Goal: Task Accomplishment & Management: Manage account settings

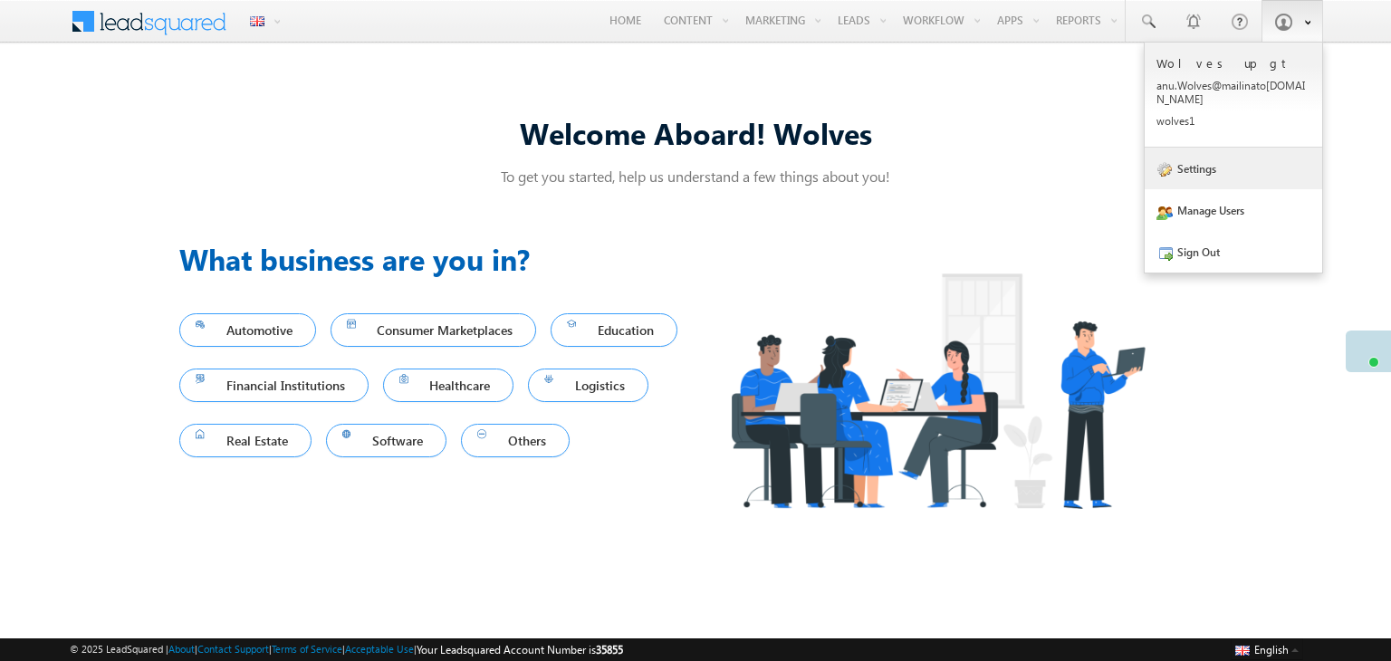
click at [1248, 161] on link "Settings" at bounding box center [1234, 169] width 178 height 42
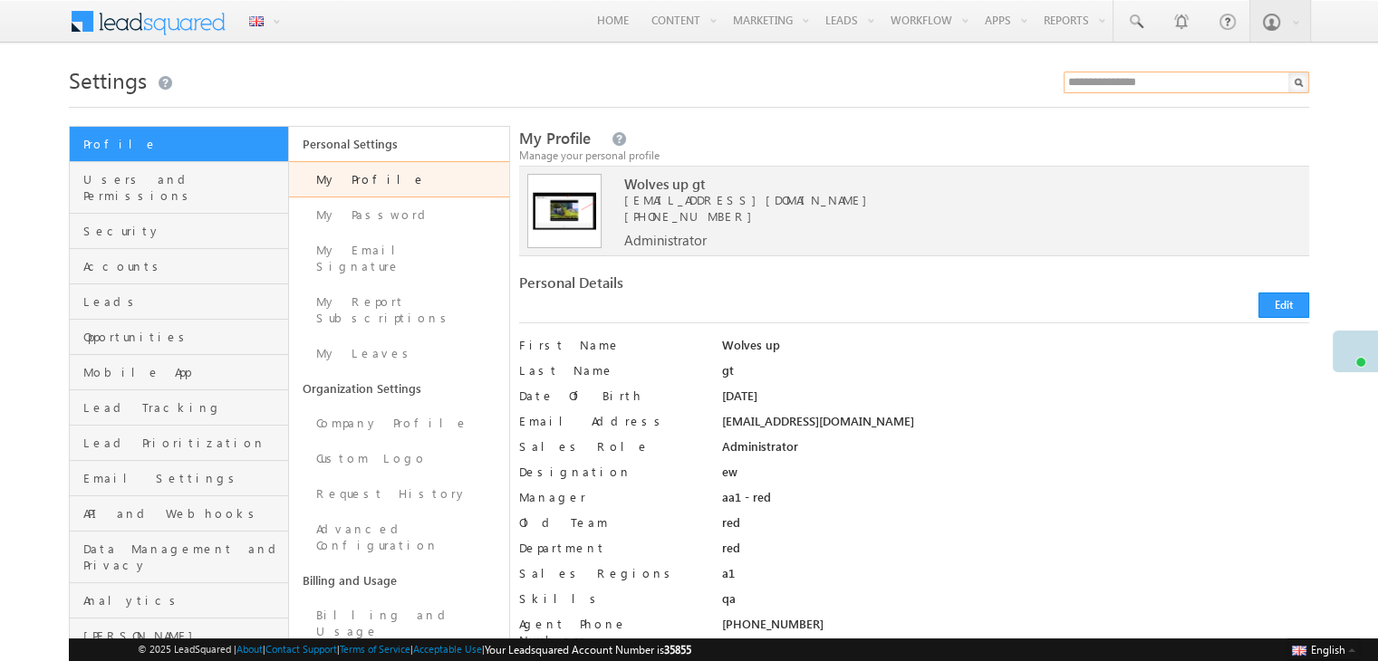
click at [1127, 91] on input "text" at bounding box center [1185, 83] width 245 height 22
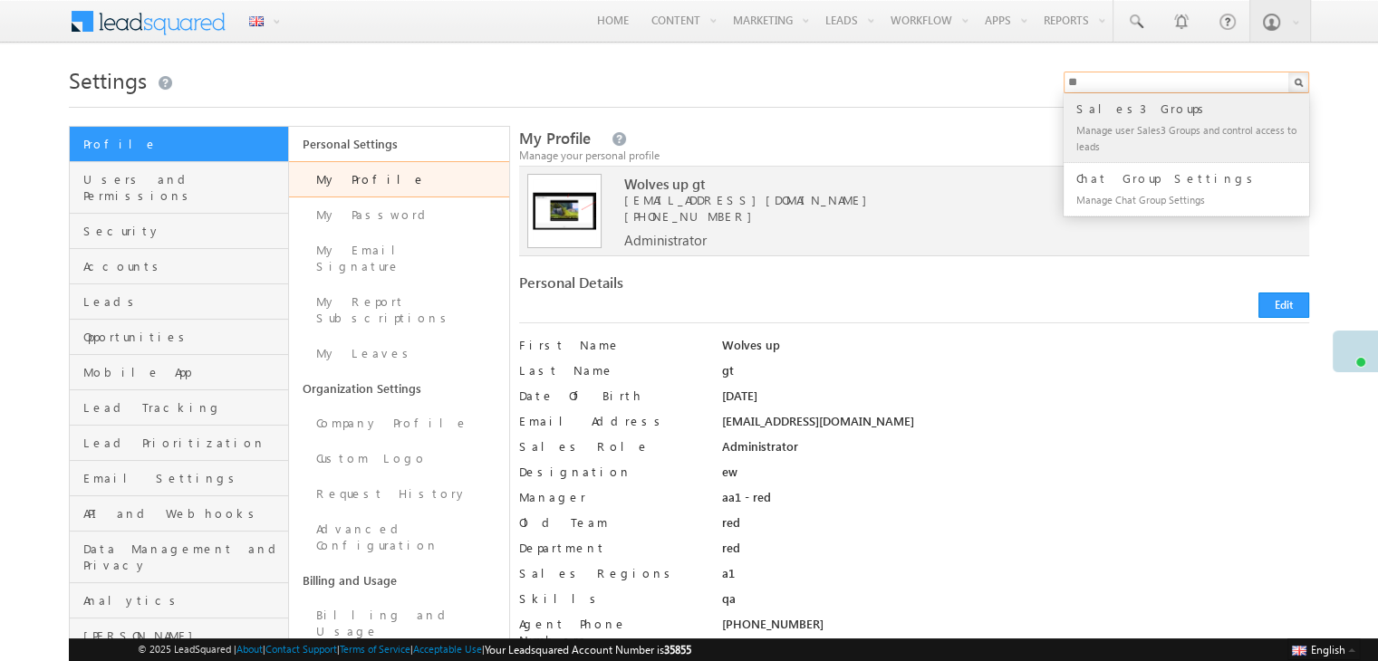
type input "**"
click at [1137, 127] on div "Manage user Sales3 Groups and control access to leads" at bounding box center [1194, 138] width 243 height 38
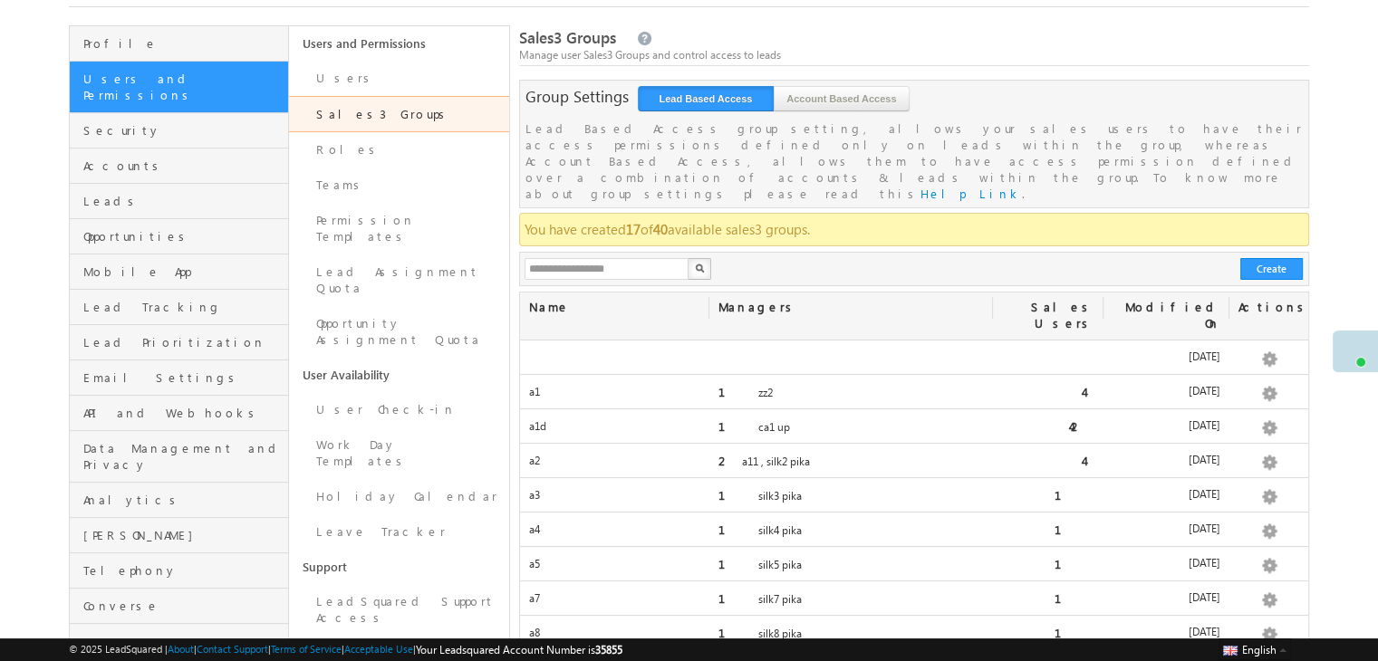
scroll to position [68, 0]
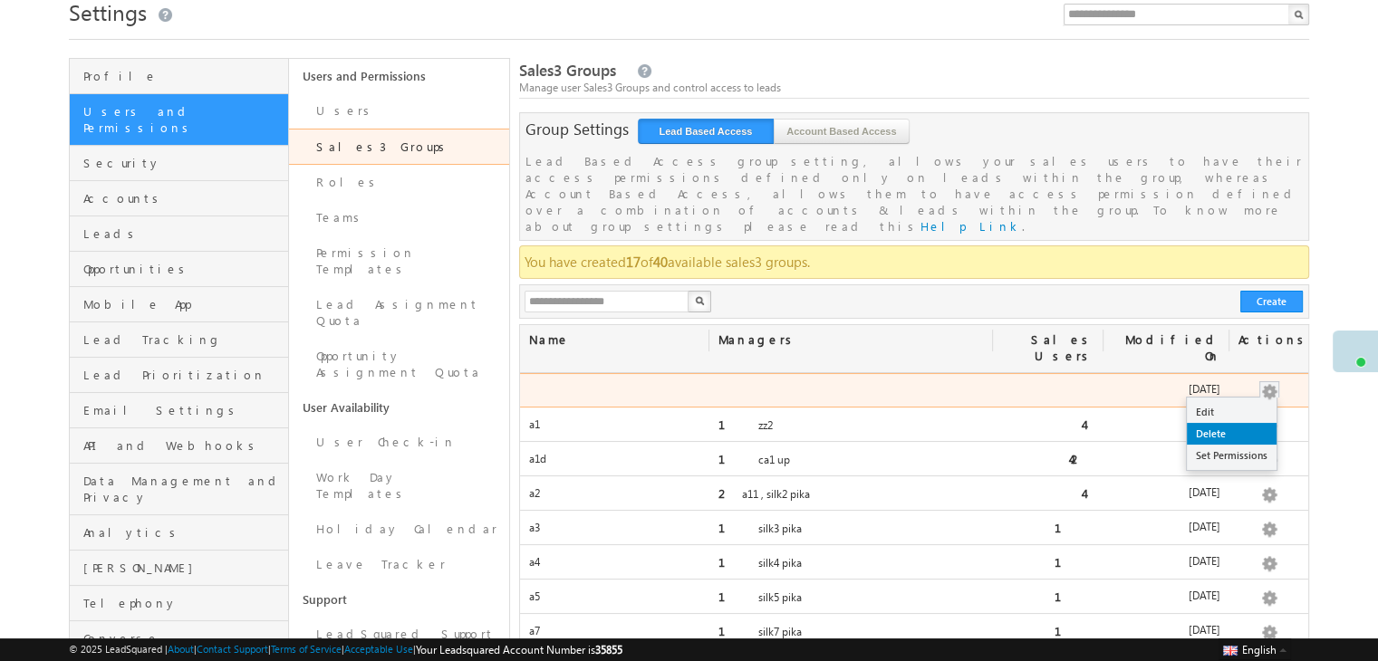
click at [1232, 423] on link "Delete" at bounding box center [1232, 434] width 90 height 22
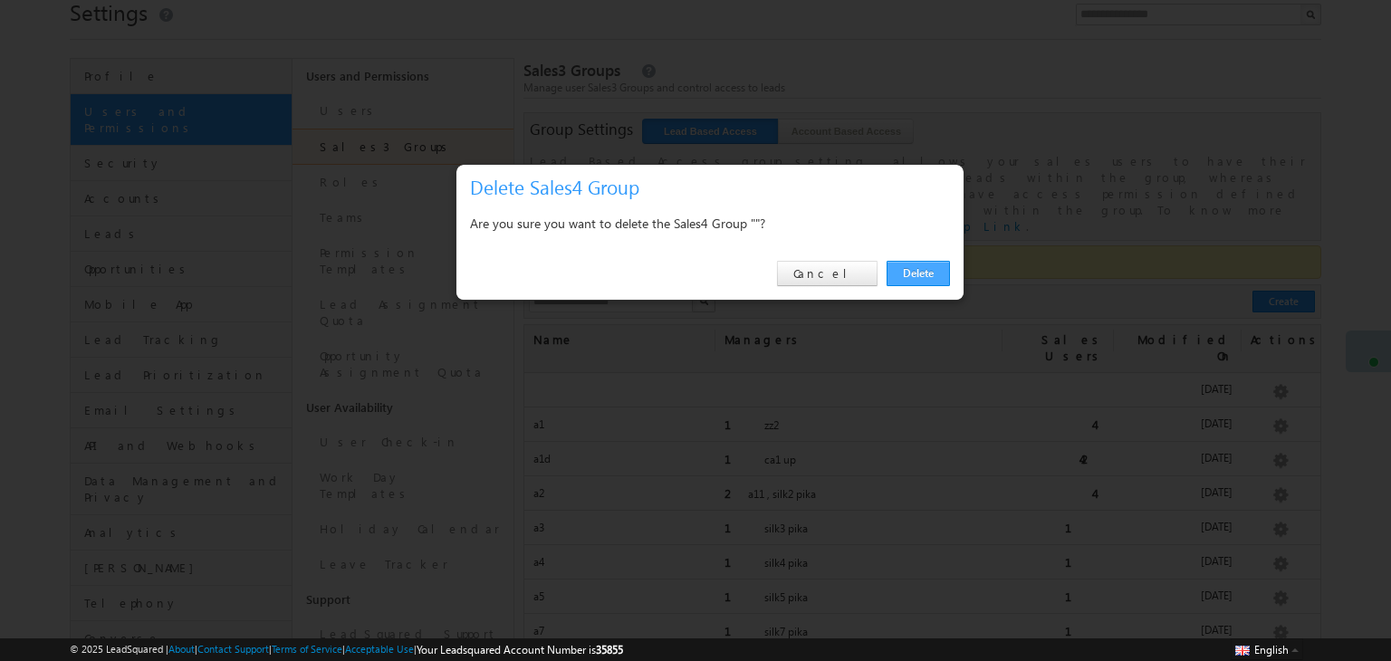
click at [934, 269] on link "Delete" at bounding box center [918, 273] width 63 height 25
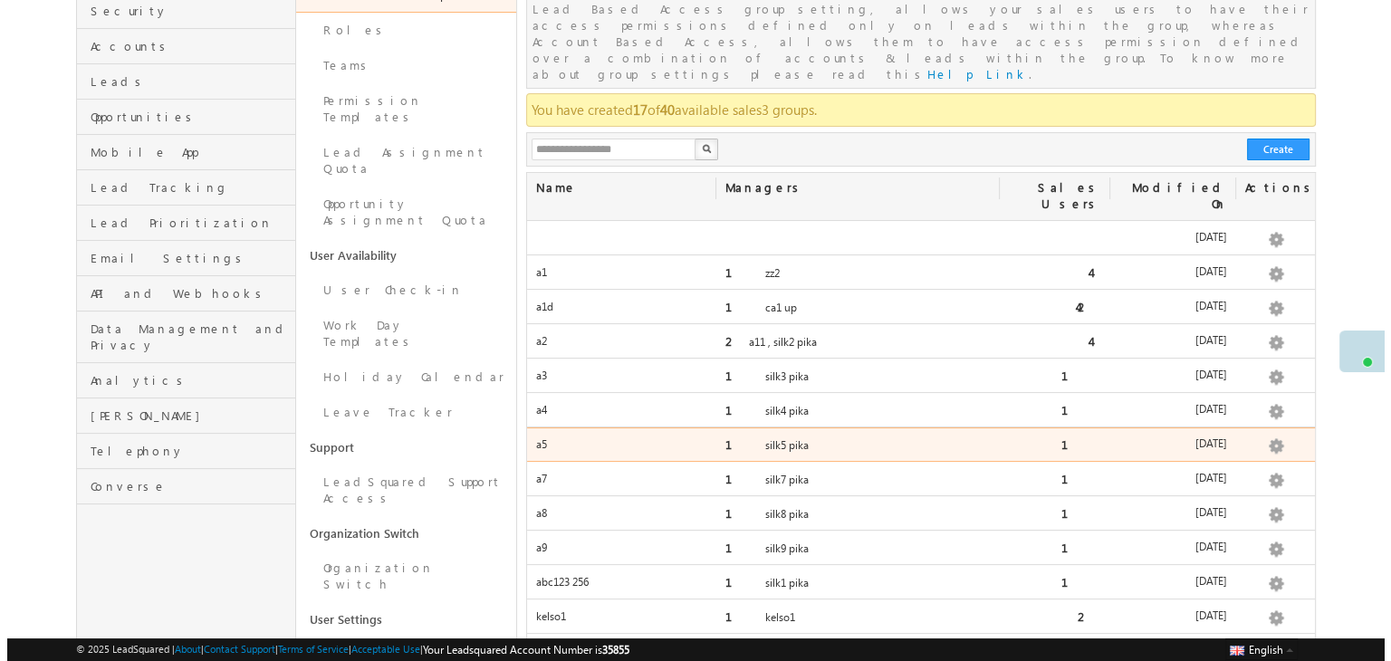
scroll to position [213, 0]
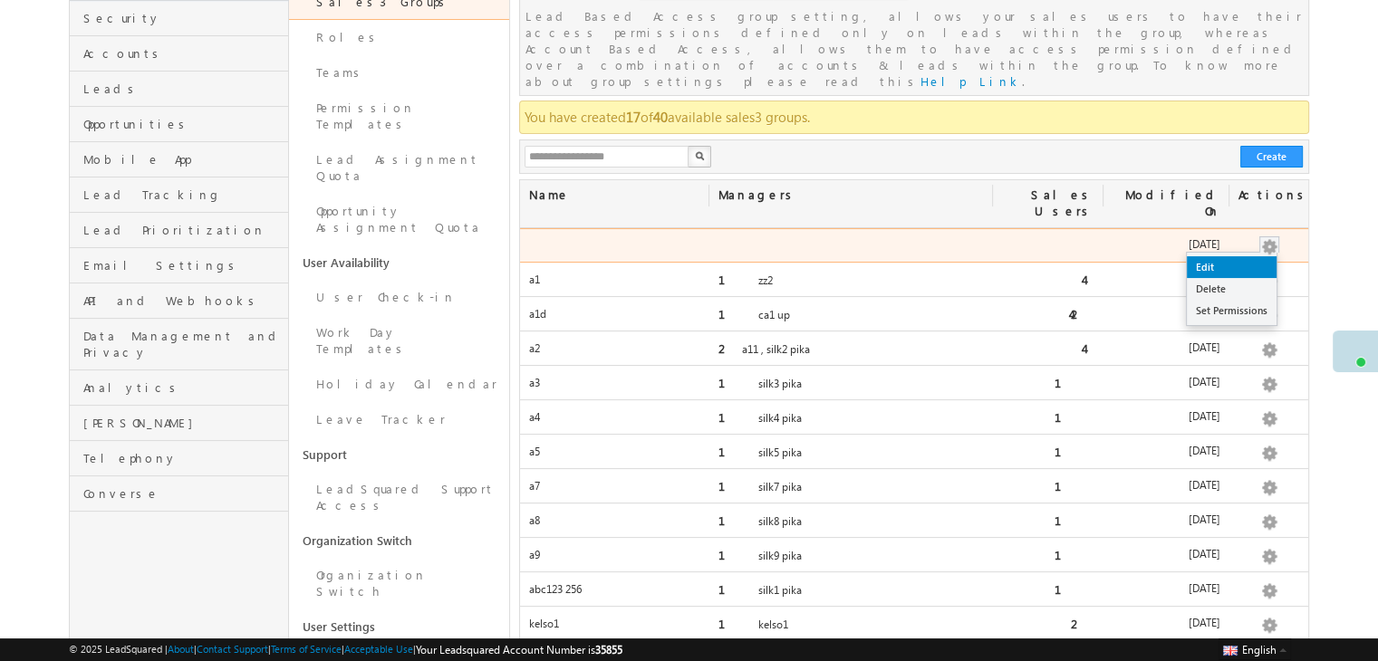
click at [1219, 256] on link "Edit" at bounding box center [1232, 267] width 90 height 22
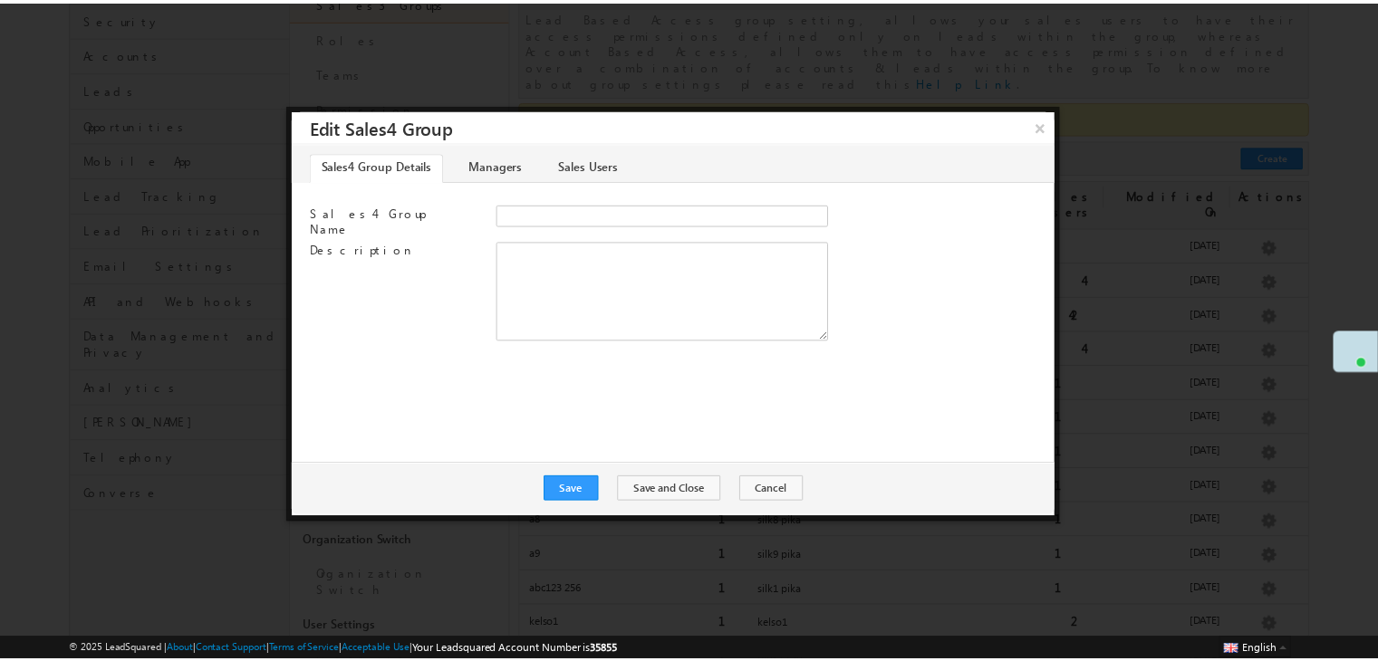
scroll to position [0, 0]
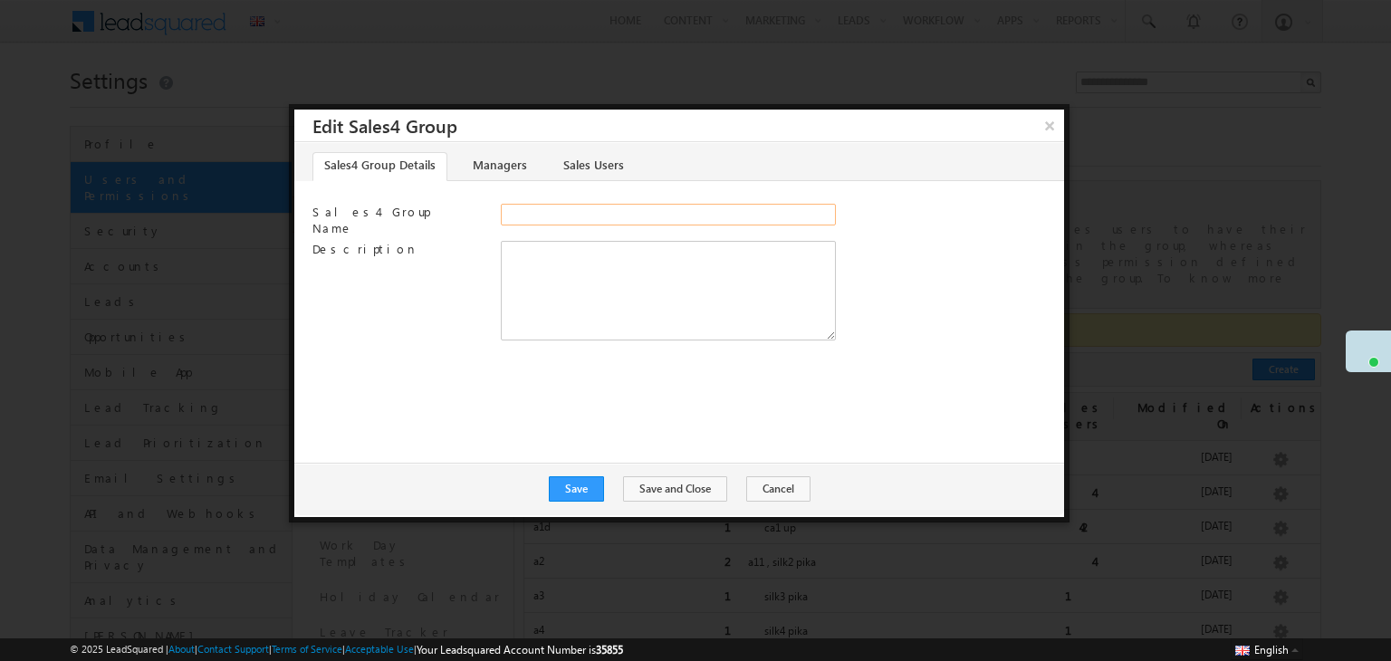
click at [546, 214] on input "Sales4 Group Name" at bounding box center [668, 215] width 335 height 22
drag, startPoint x: 467, startPoint y: 339, endPoint x: 474, endPoint y: 345, distance: 9.6
click at [473, 344] on div "Sales4 Group Details Managers Sales Users Sales4 Group Name Description UserId" at bounding box center [679, 302] width 770 height 321
click at [558, 218] on input "Sales4 Group Name" at bounding box center [668, 215] width 335 height 22
type input "*********"
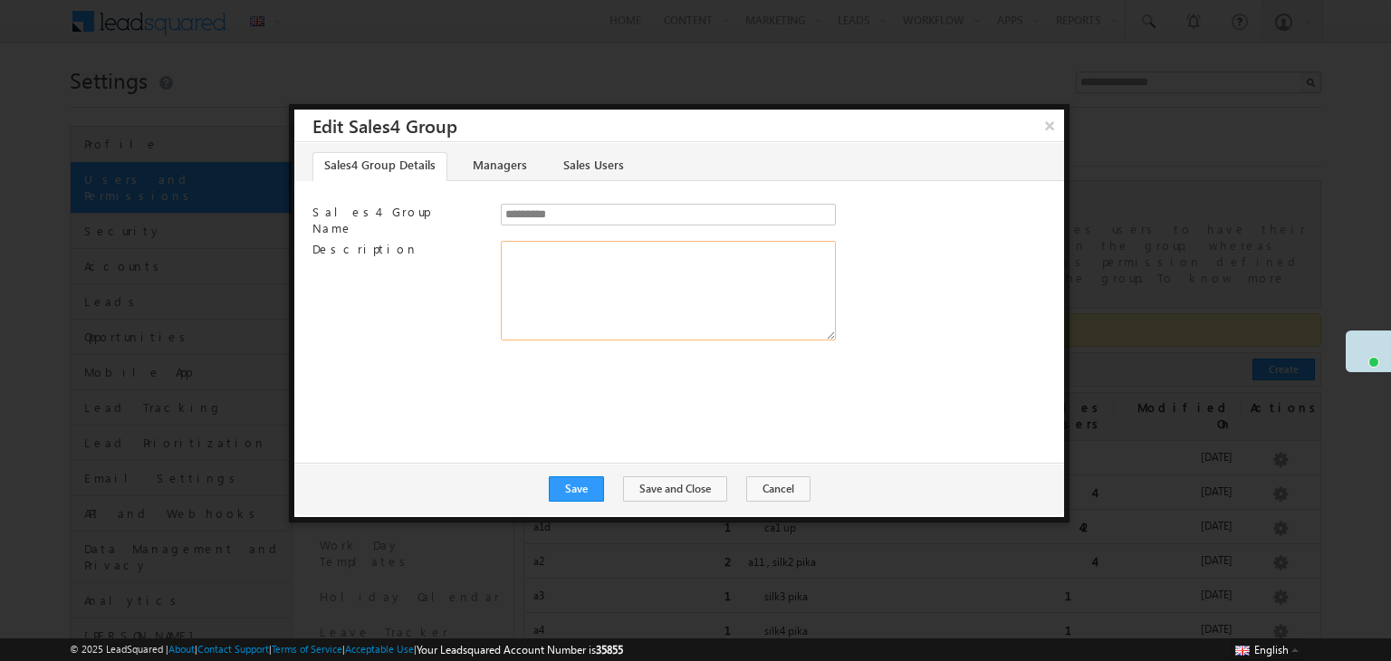
click at [565, 268] on textarea "Description" at bounding box center [668, 291] width 335 height 100
type textarea "********"
click at [587, 487] on button "Save" at bounding box center [576, 488] width 55 height 25
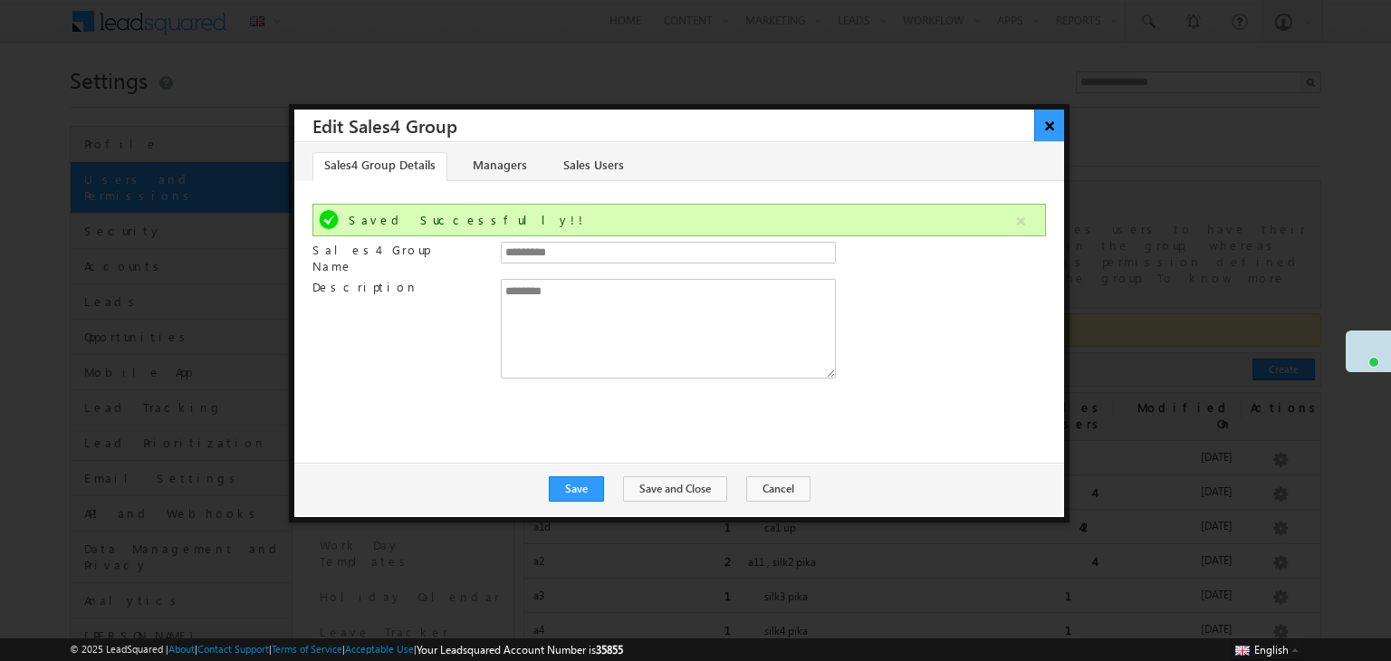
click at [1049, 123] on button "×" at bounding box center [1049, 126] width 30 height 32
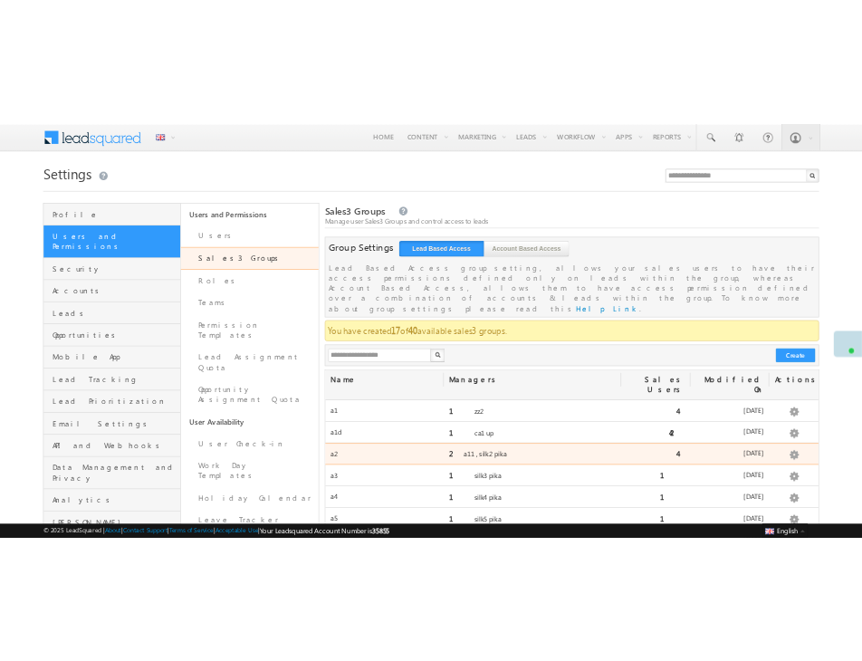
scroll to position [420, 0]
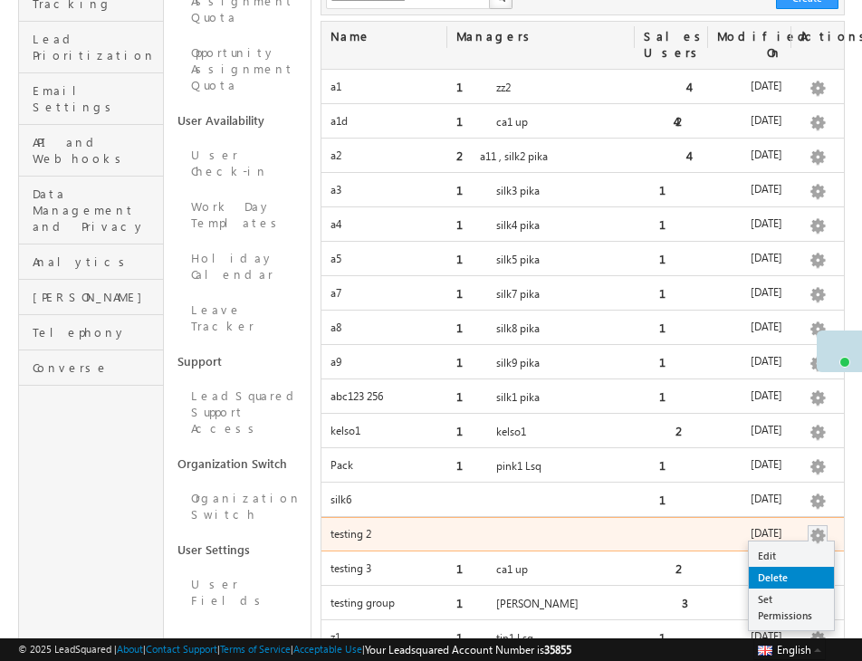
click at [804, 567] on link "Delete" at bounding box center [791, 578] width 85 height 22
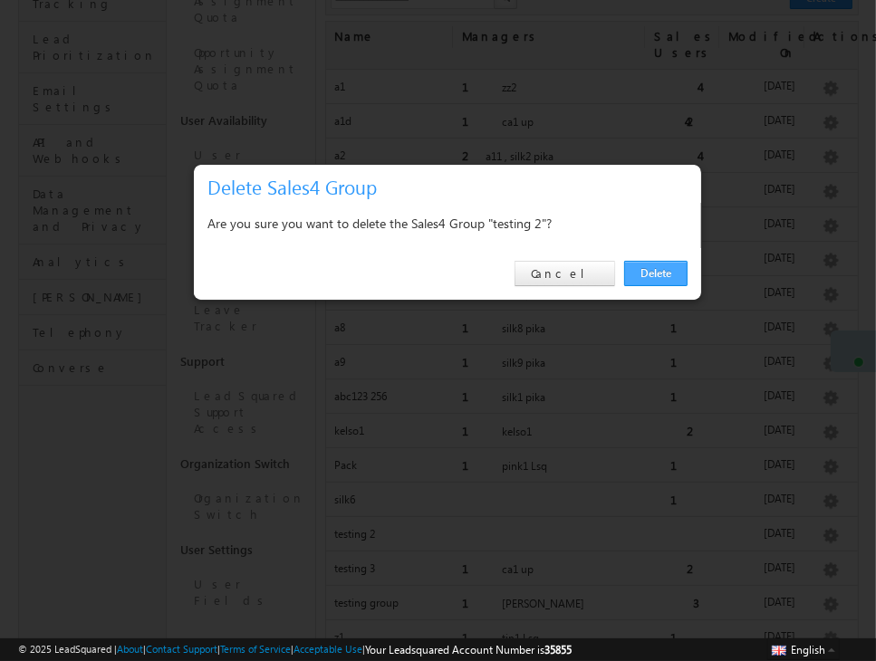
click at [660, 281] on link "Delete" at bounding box center [655, 273] width 63 height 25
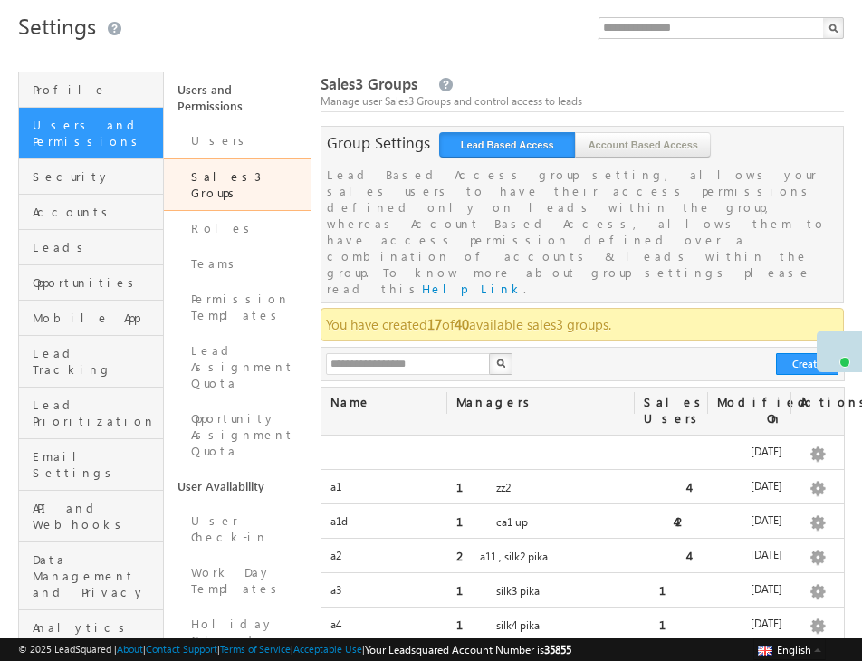
scroll to position [0, 0]
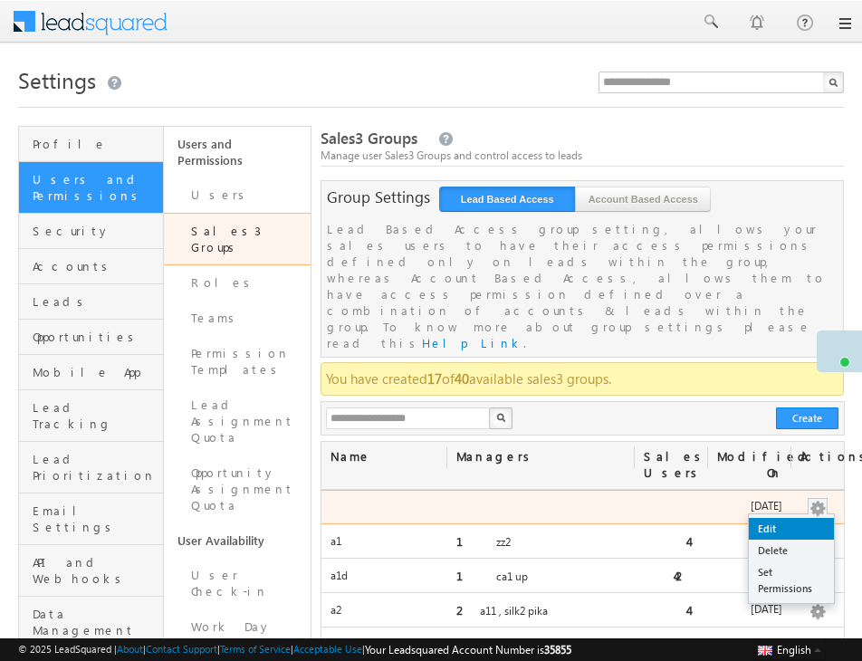
click at [779, 518] on link "Edit" at bounding box center [791, 529] width 85 height 22
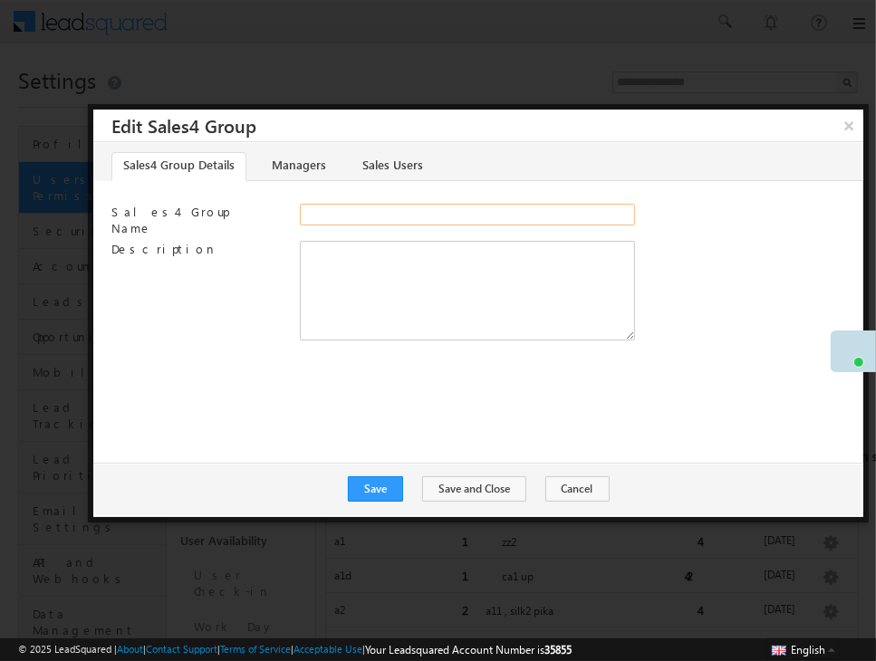
click at [399, 216] on input "Sales4 Group Name" at bounding box center [467, 215] width 335 height 22
type input "*********"
click at [366, 269] on textarea "Description" at bounding box center [467, 291] width 335 height 100
type textarea "****"
click at [361, 482] on button "Save" at bounding box center [375, 488] width 55 height 25
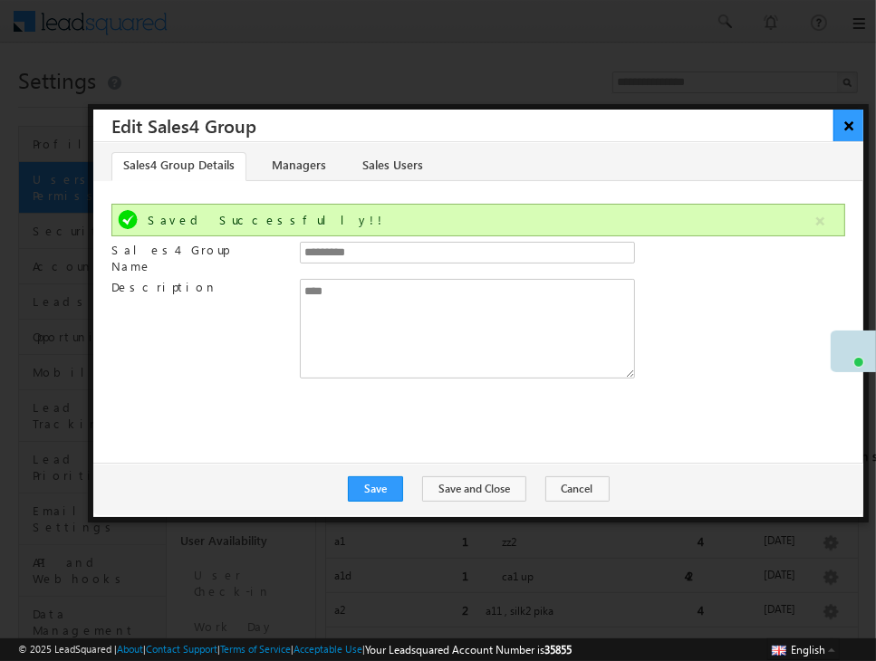
click at [855, 126] on button "×" at bounding box center [848, 126] width 30 height 32
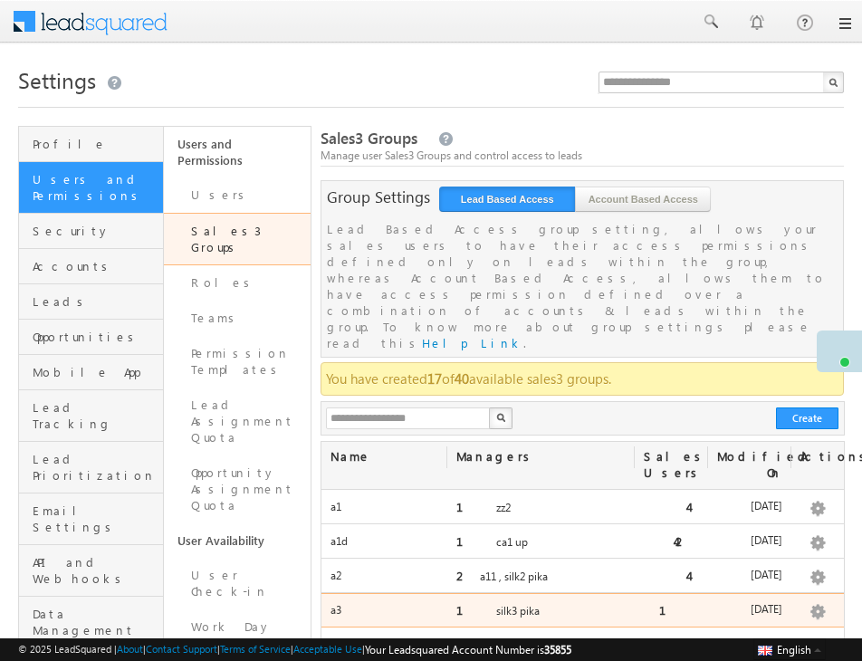
scroll to position [467, 0]
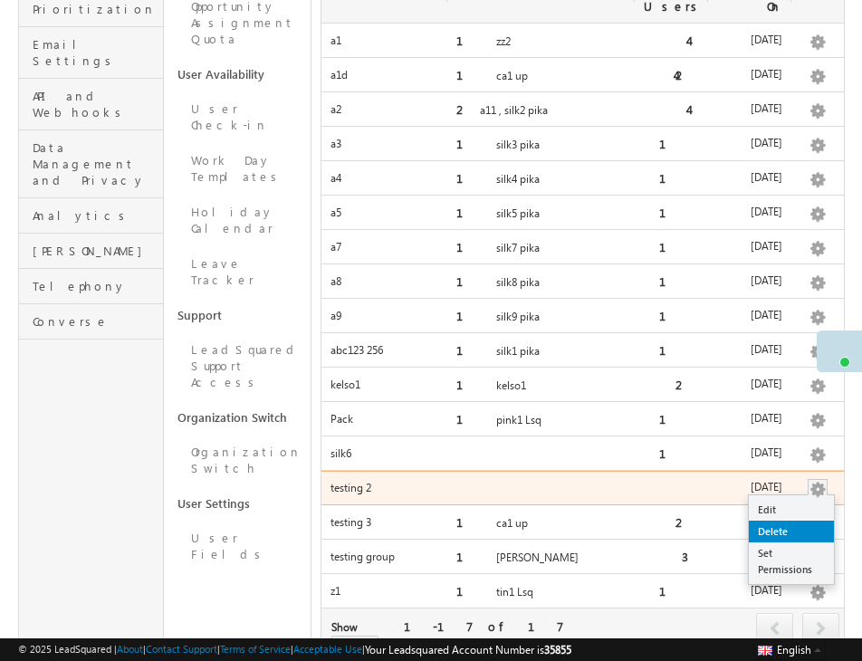
click at [786, 521] on link "Delete" at bounding box center [791, 532] width 85 height 22
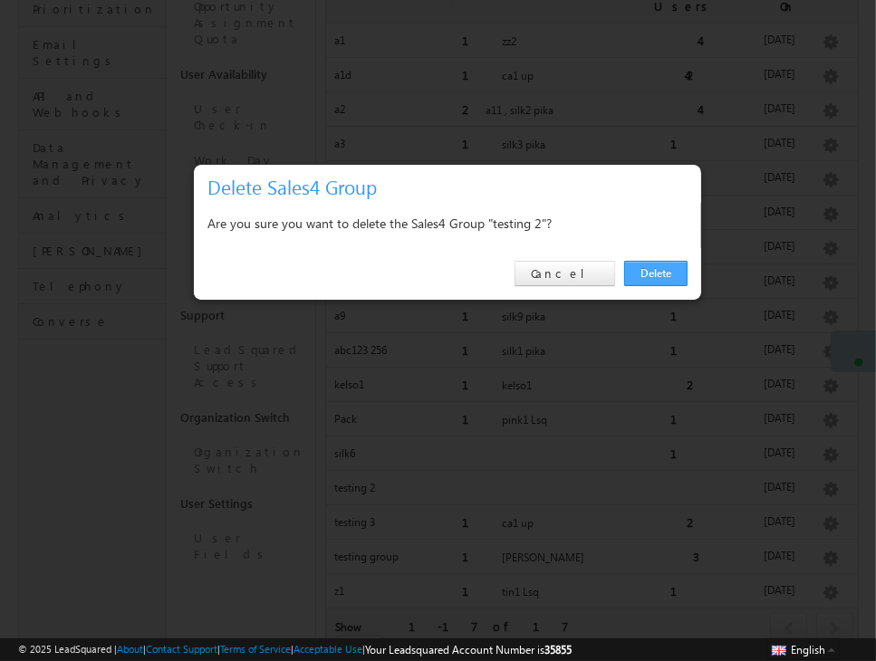
click at [663, 273] on link "Delete" at bounding box center [655, 273] width 63 height 25
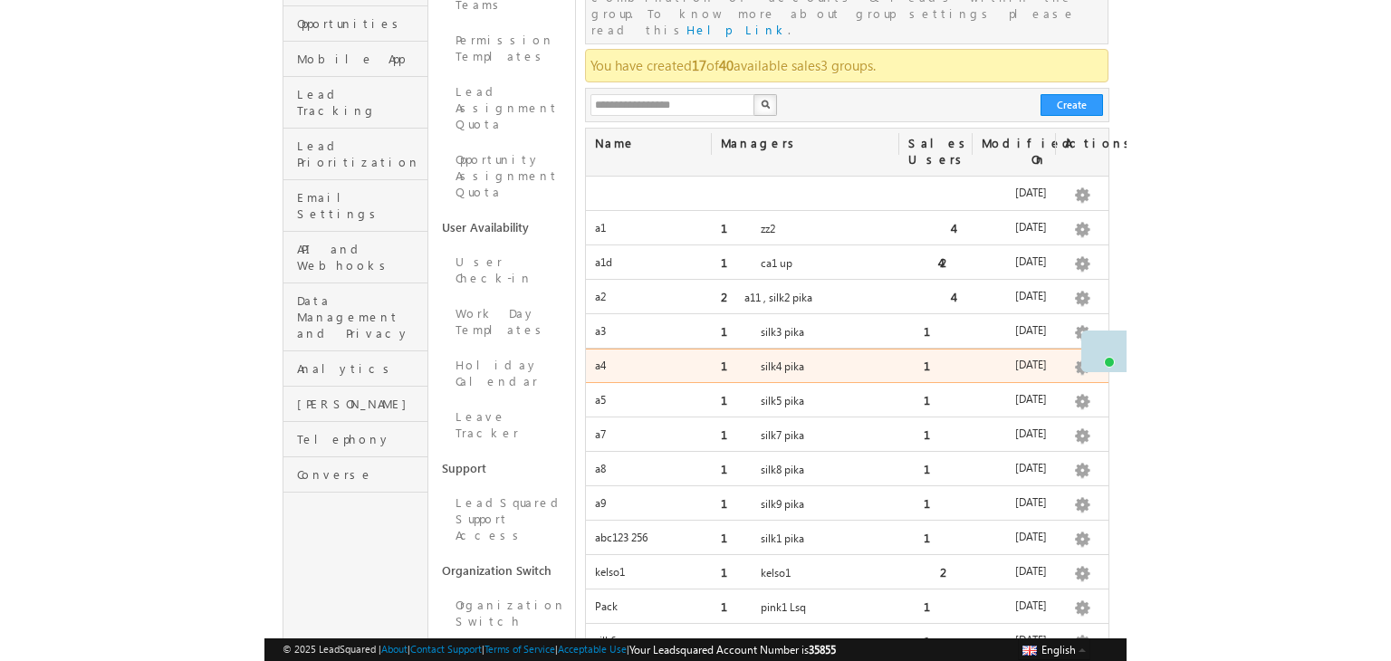
scroll to position [203, 0]
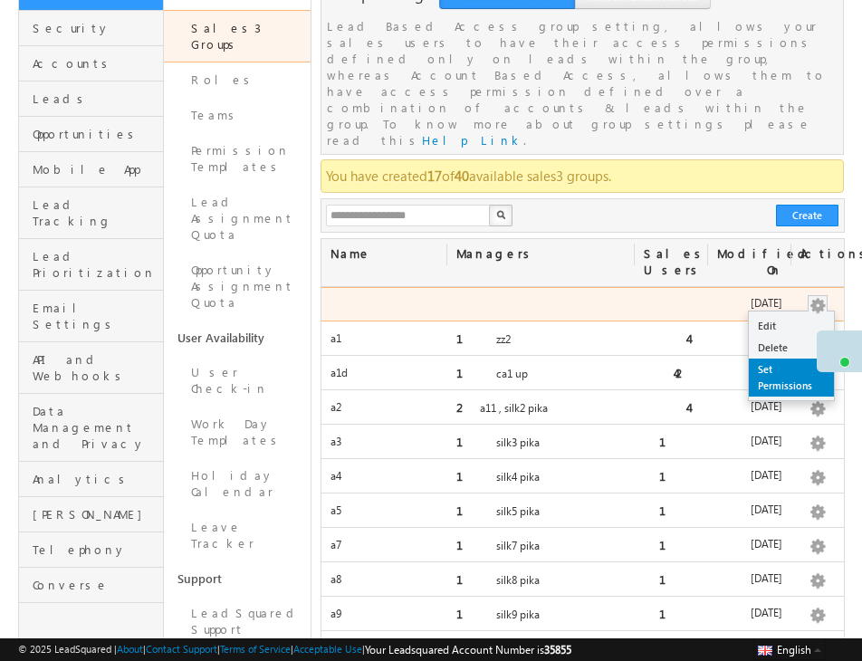
click at [797, 359] on link "Set Permissions" at bounding box center [791, 378] width 85 height 38
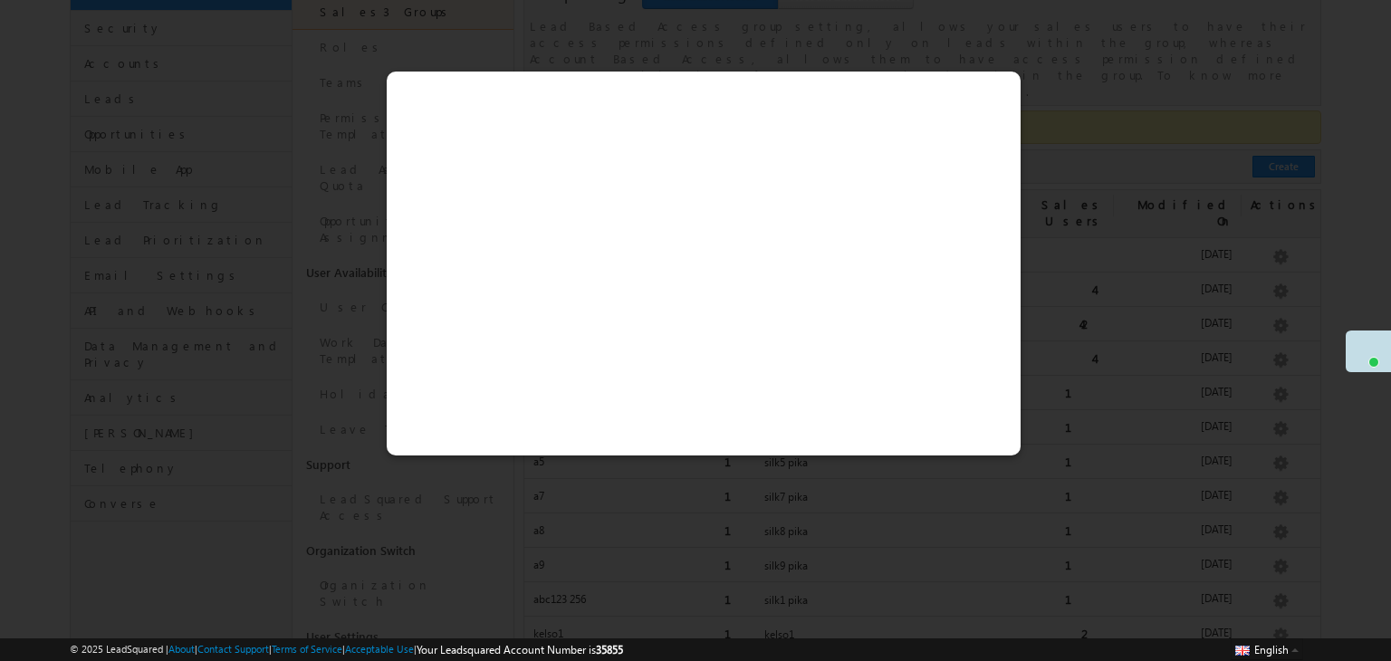
click at [1058, 132] on div at bounding box center [695, 330] width 1391 height 661
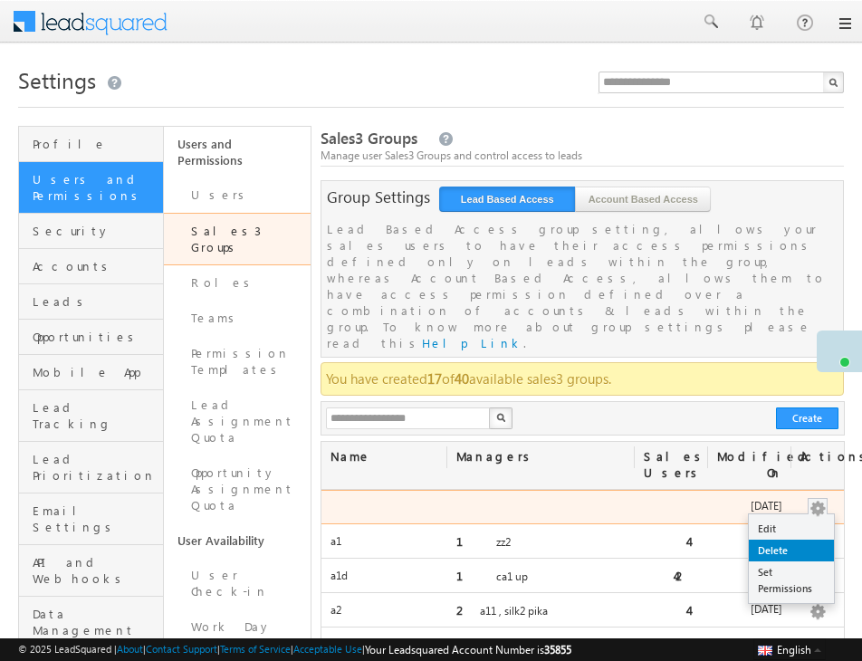
click at [801, 540] on link "Delete" at bounding box center [791, 551] width 85 height 22
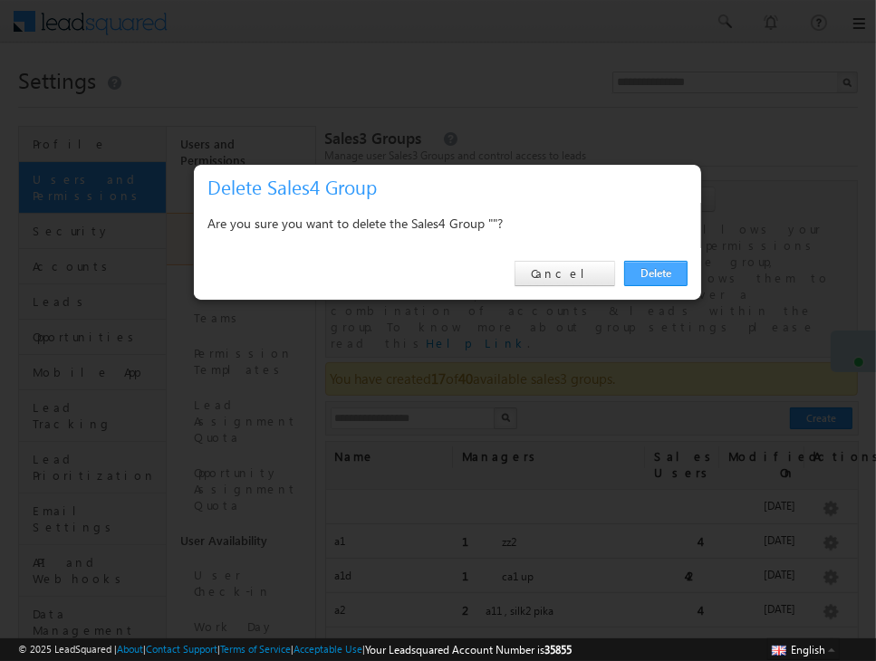
click at [671, 277] on link "Delete" at bounding box center [655, 273] width 63 height 25
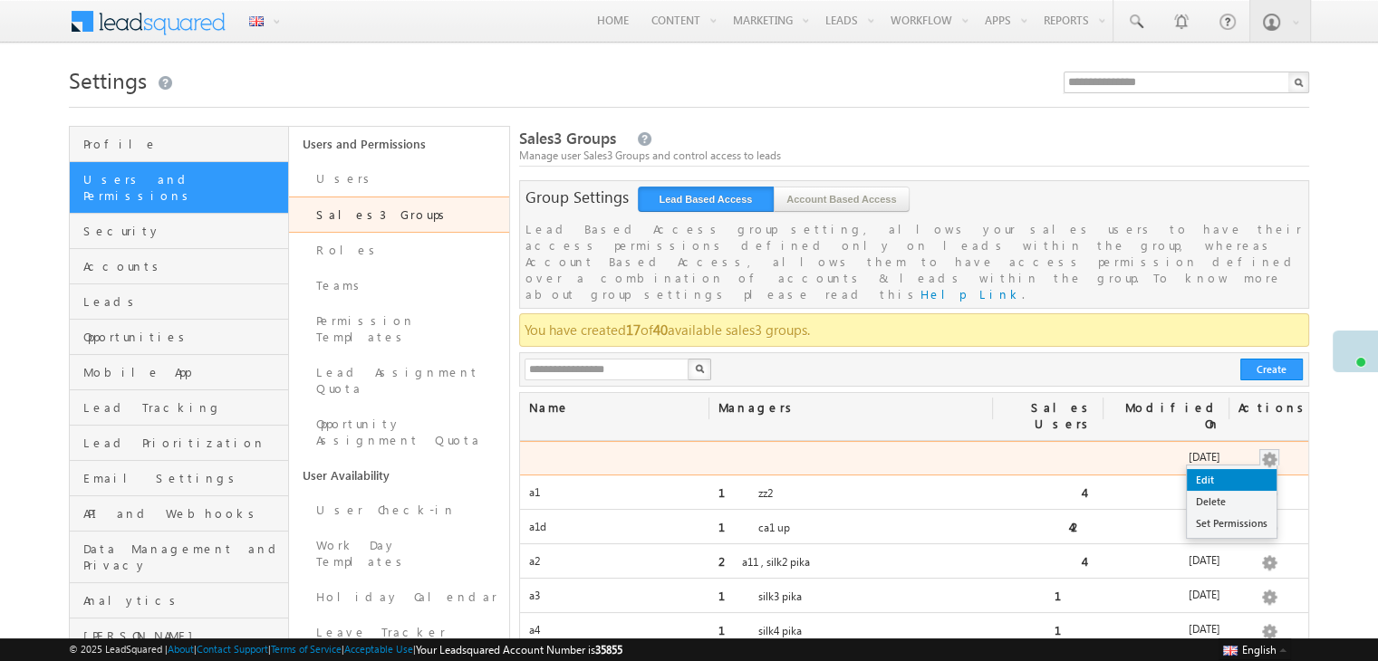
click at [1210, 469] on link "Edit" at bounding box center [1232, 480] width 90 height 22
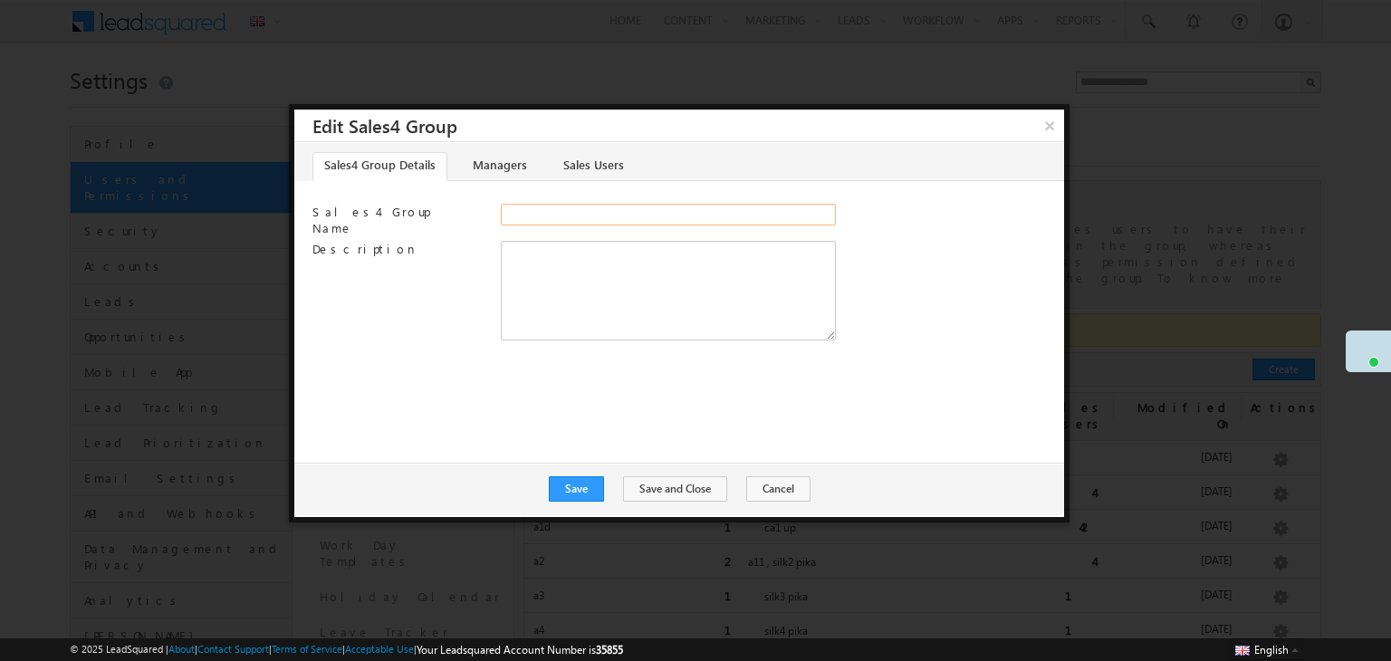
click at [690, 223] on input "Sales4 Group Name" at bounding box center [668, 215] width 335 height 22
type input "*********"
click at [610, 289] on textarea "Description" at bounding box center [668, 291] width 335 height 100
type textarea "****"
click at [666, 492] on button "Save and Close" at bounding box center [675, 488] width 104 height 25
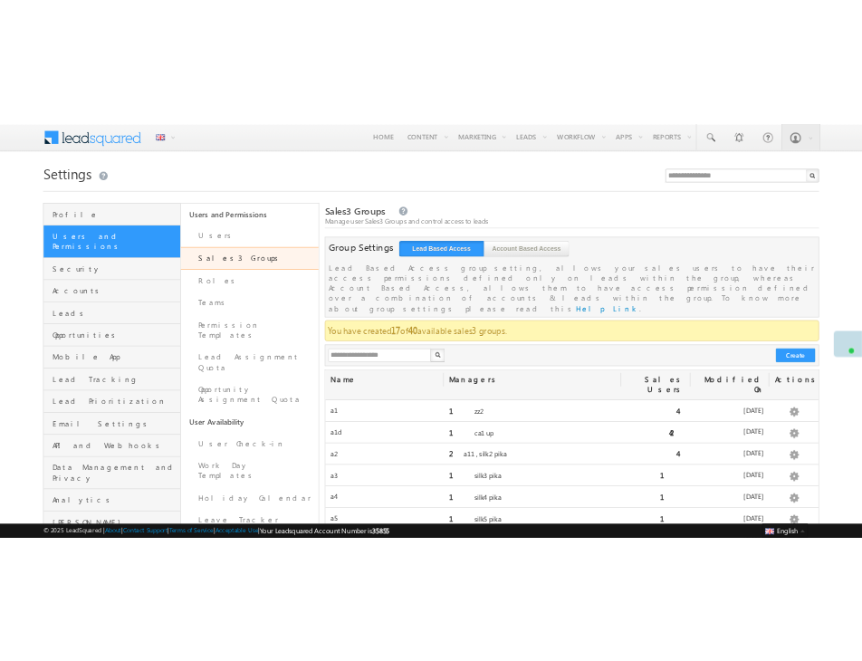
scroll to position [420, 0]
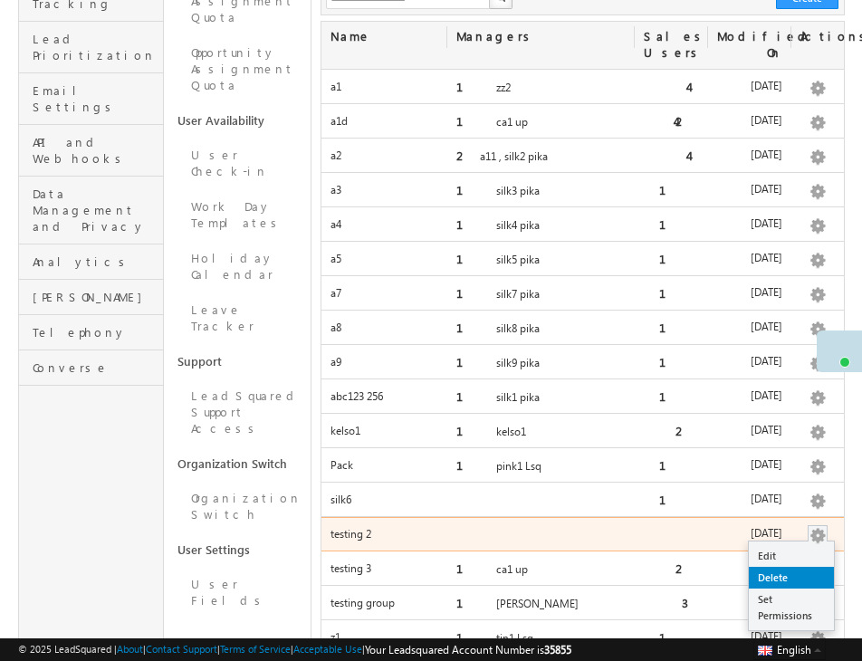
click at [792, 567] on link "Delete" at bounding box center [791, 578] width 85 height 22
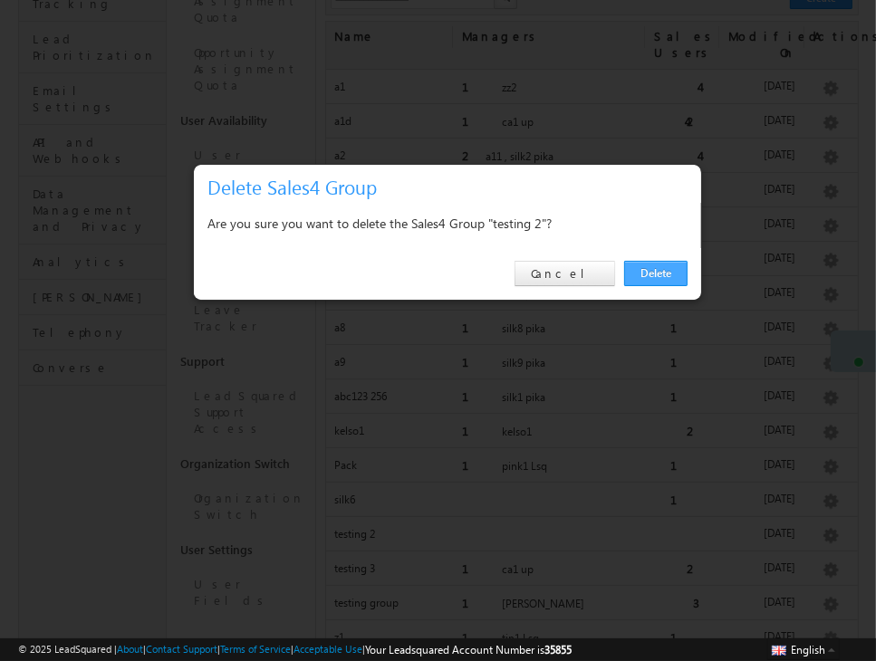
click at [672, 275] on link "Delete" at bounding box center [655, 273] width 63 height 25
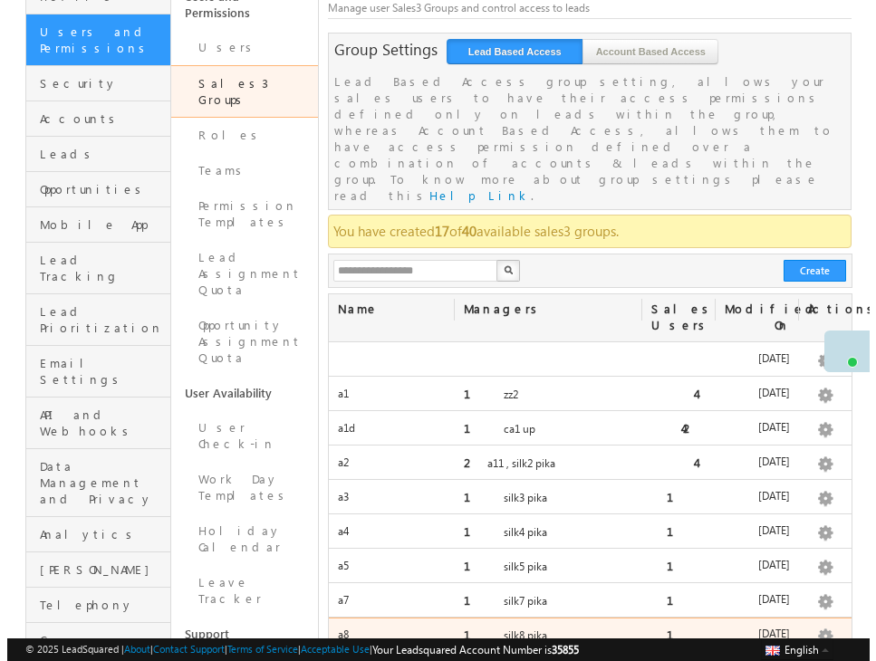
scroll to position [146, 0]
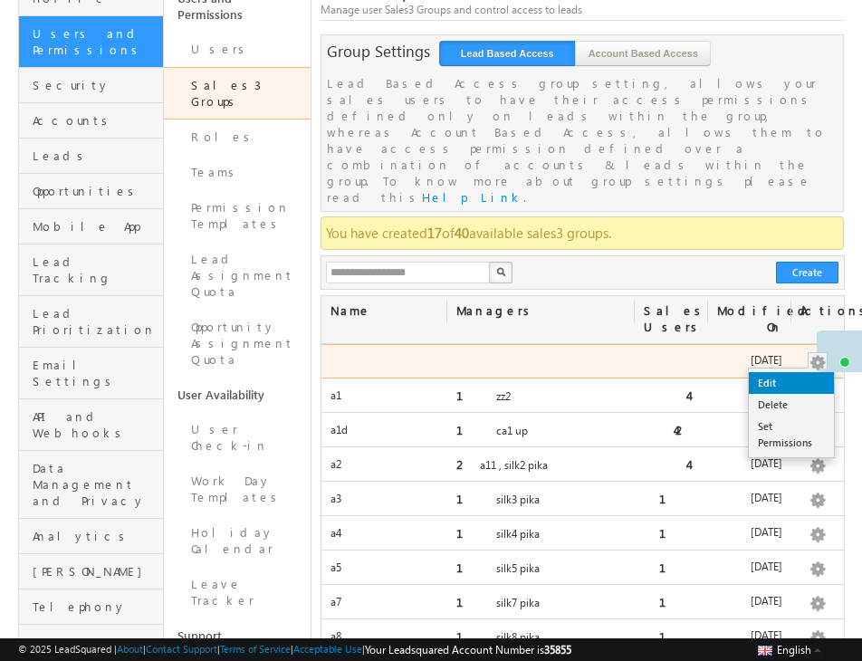
click at [781, 372] on link "Edit" at bounding box center [791, 383] width 85 height 22
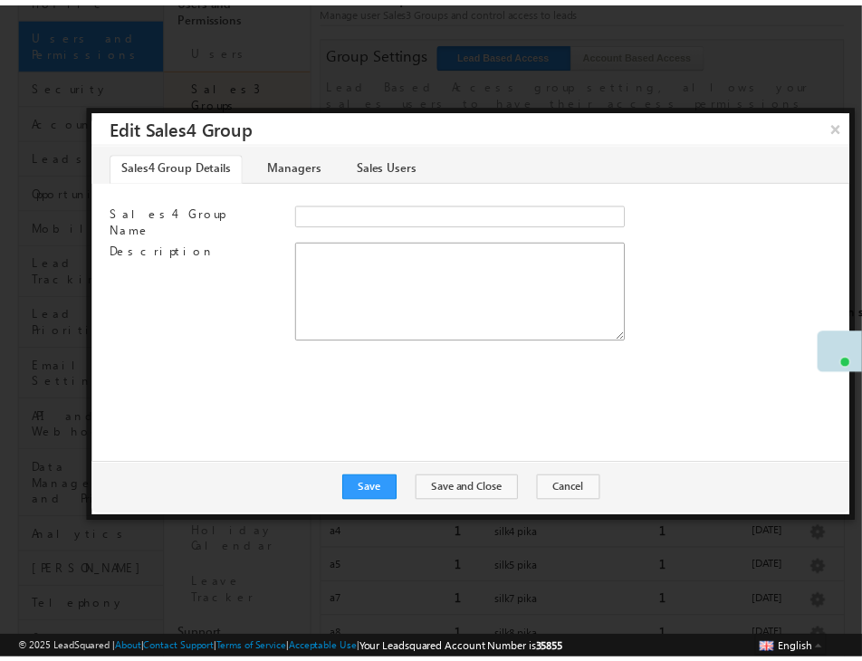
scroll to position [0, 0]
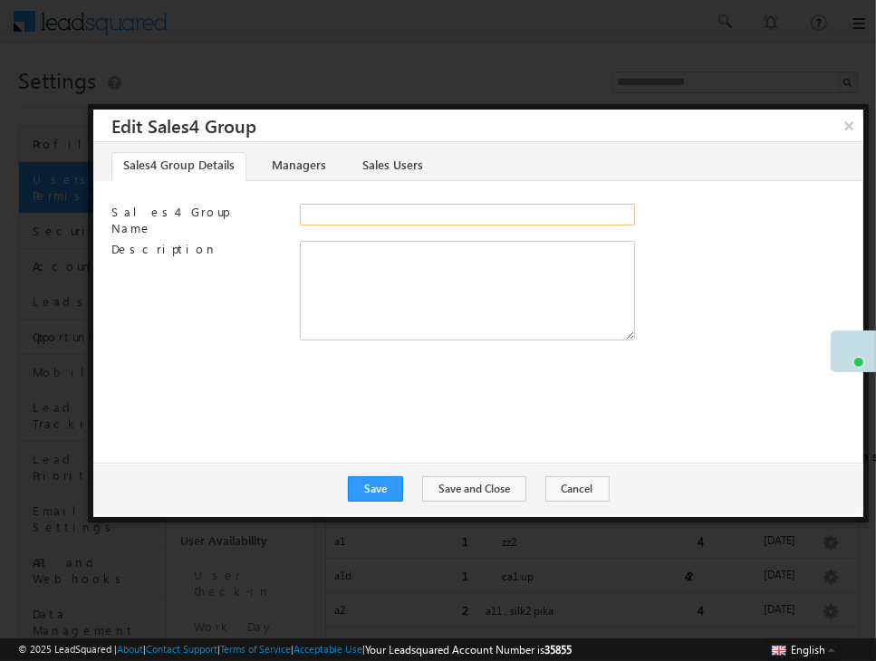
click at [410, 215] on input "Sales4 Group Name" at bounding box center [467, 215] width 335 height 22
type input "*********"
click at [401, 269] on textarea "Description" at bounding box center [467, 291] width 335 height 100
click at [479, 499] on button "Save and Close" at bounding box center [474, 488] width 104 height 25
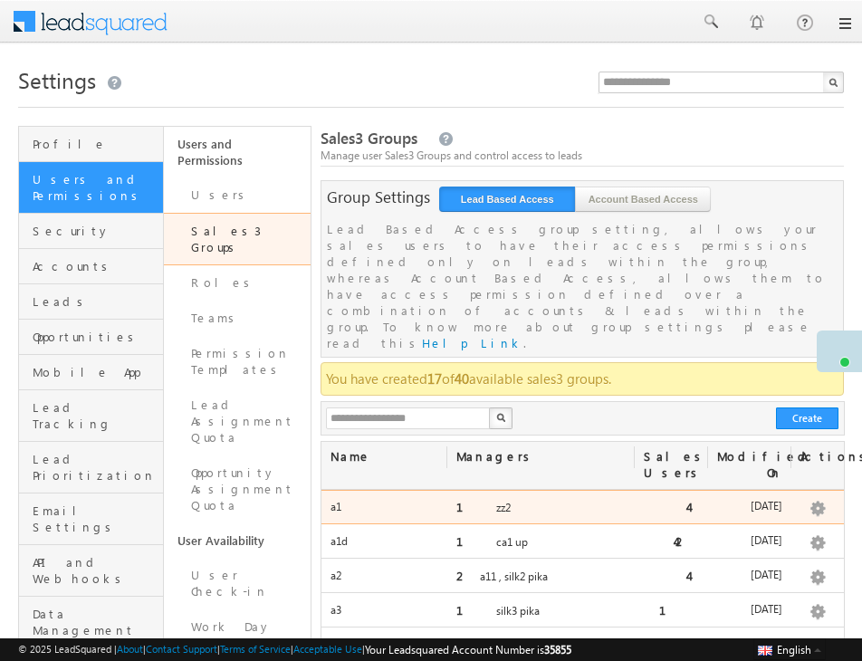
scroll to position [467, 0]
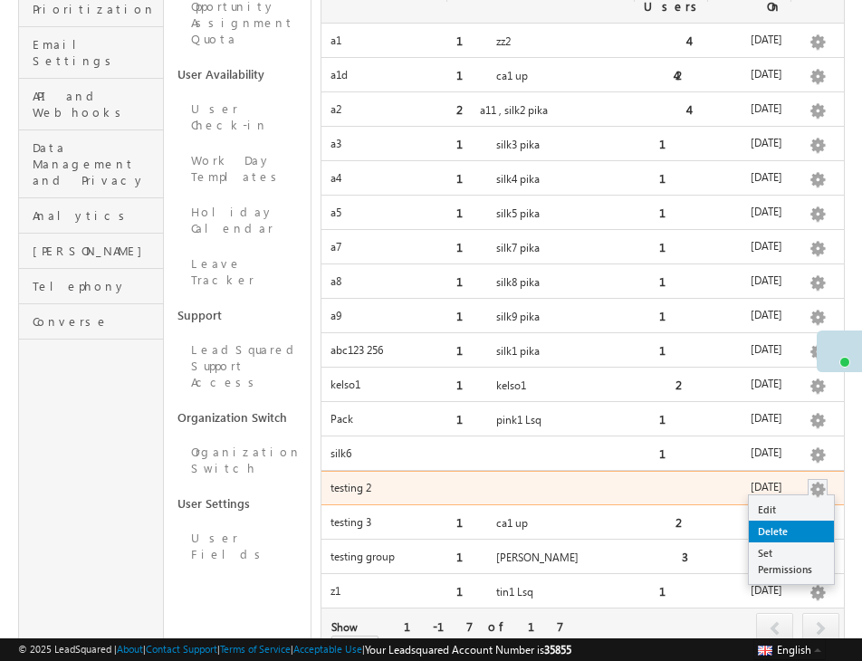
click at [812, 521] on link "Delete" at bounding box center [791, 532] width 85 height 22
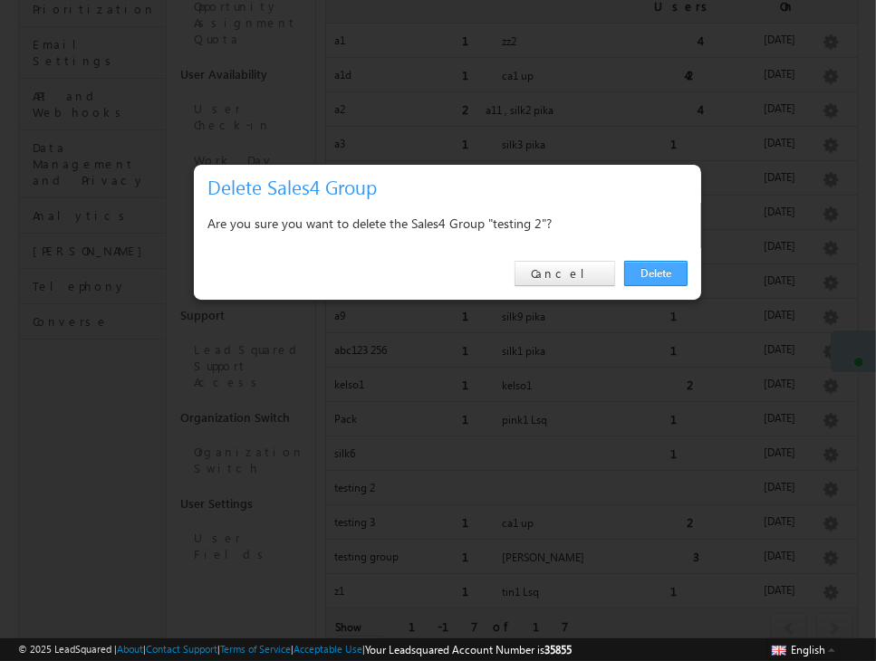
click at [678, 279] on link "Delete" at bounding box center [655, 273] width 63 height 25
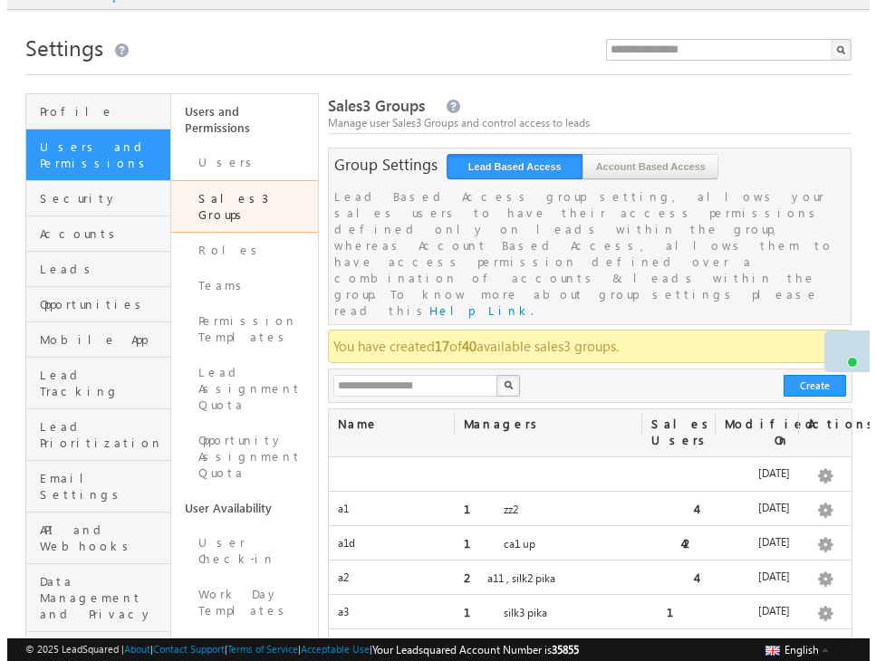
scroll to position [134, 0]
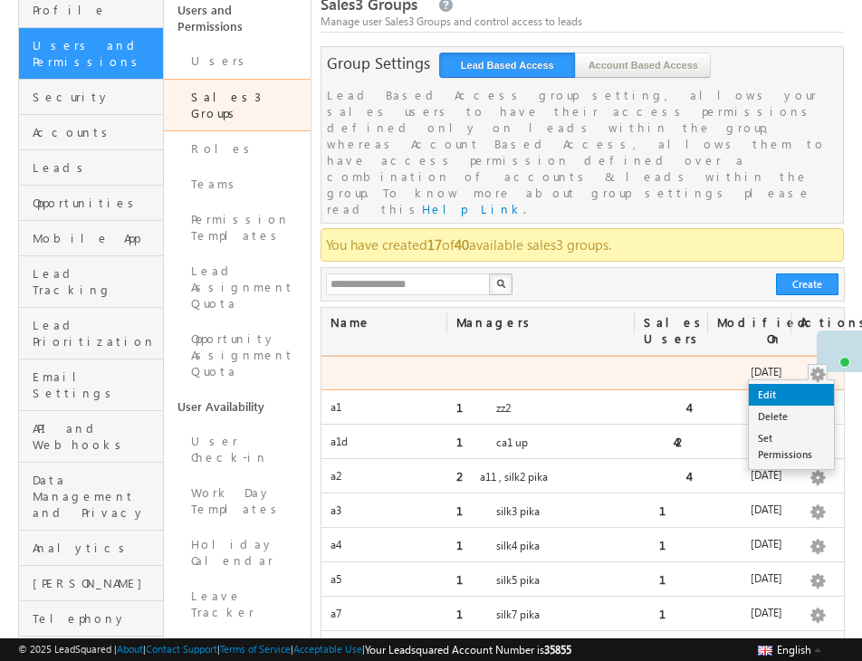
click at [779, 384] on link "Edit" at bounding box center [791, 395] width 85 height 22
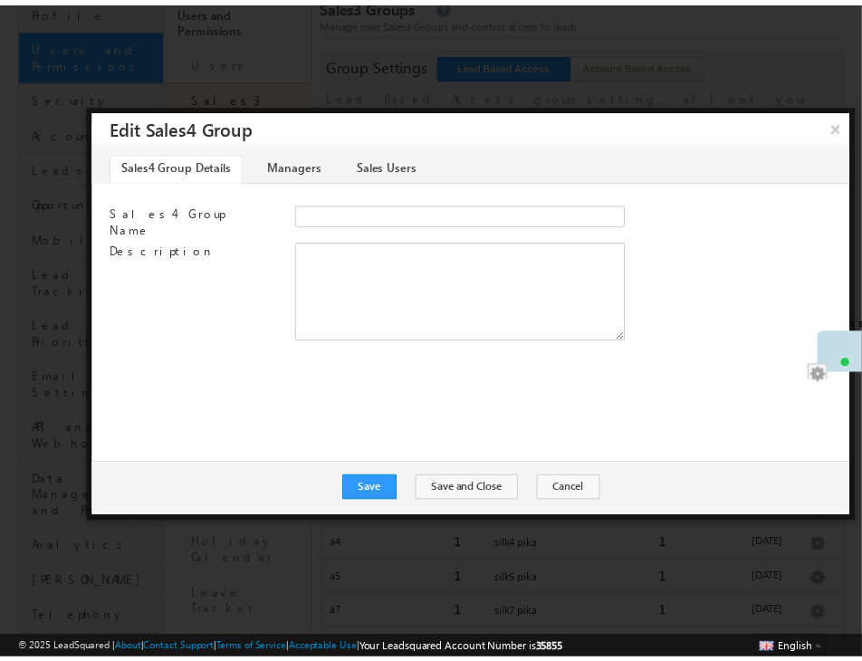
scroll to position [0, 0]
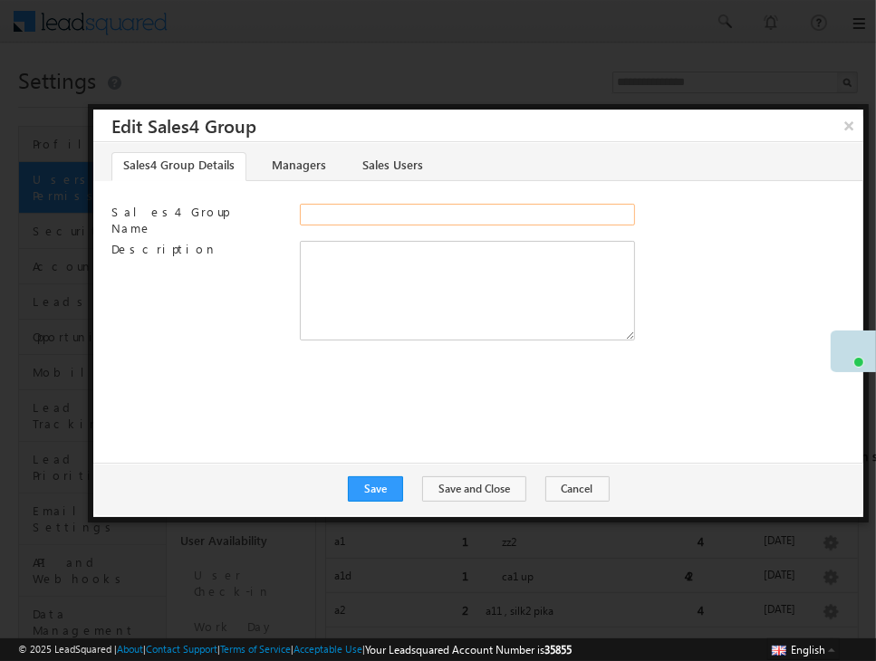
click at [413, 207] on input "Sales4 Group Name" at bounding box center [467, 215] width 335 height 22
type input "*********"
click at [471, 481] on button "Save and Close" at bounding box center [474, 488] width 104 height 25
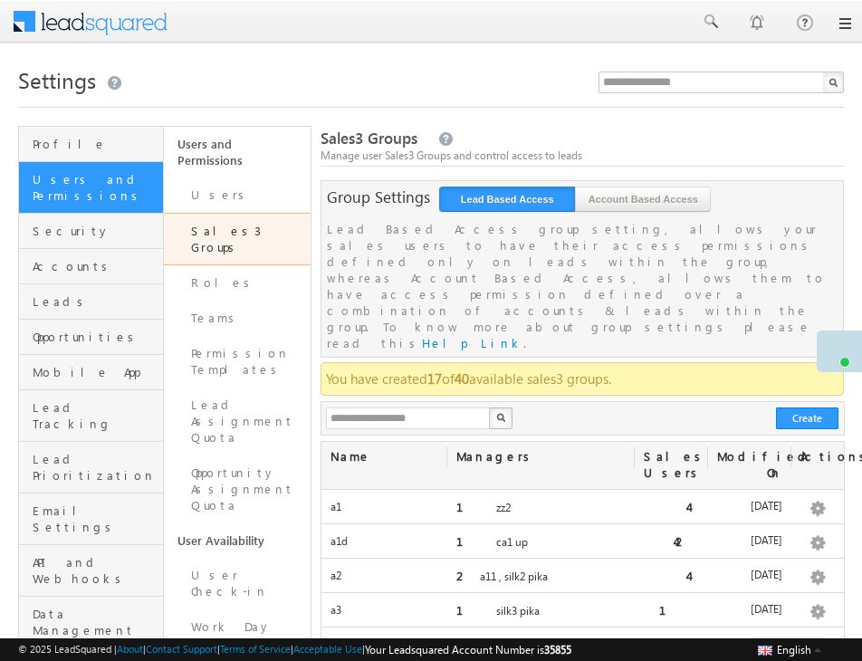
scroll to position [467, 0]
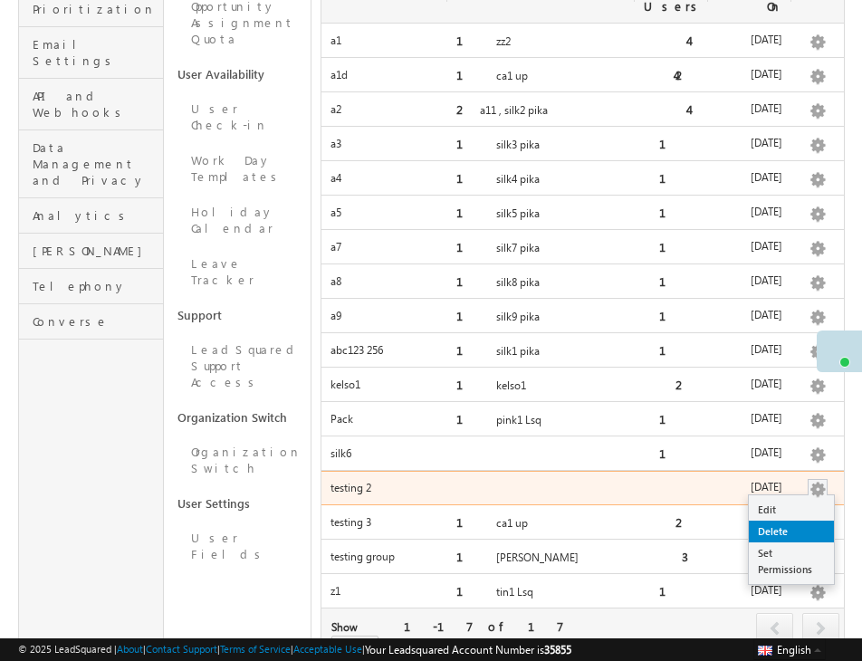
click at [784, 521] on link "Delete" at bounding box center [791, 532] width 85 height 22
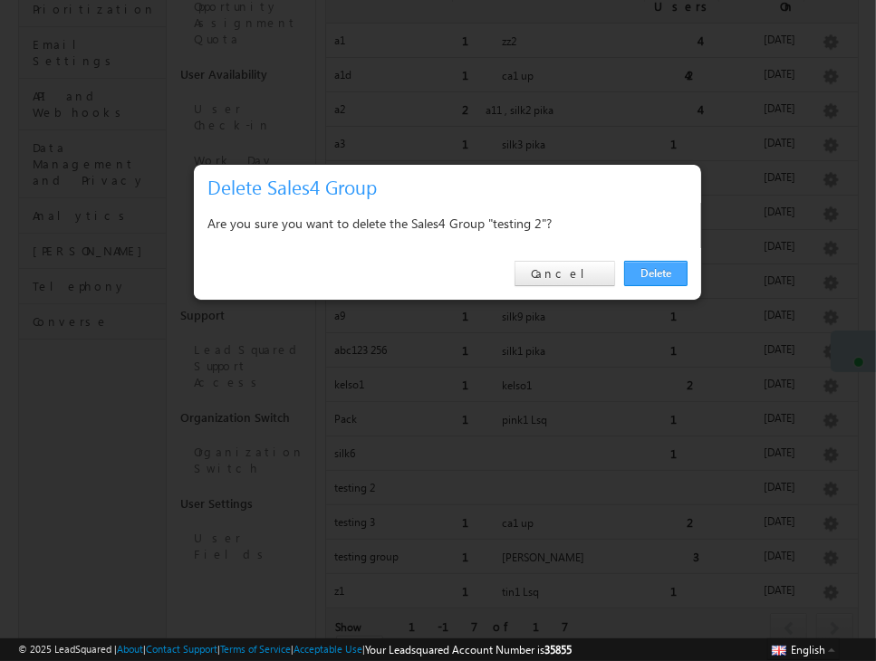
click at [663, 271] on link "Delete" at bounding box center [655, 273] width 63 height 25
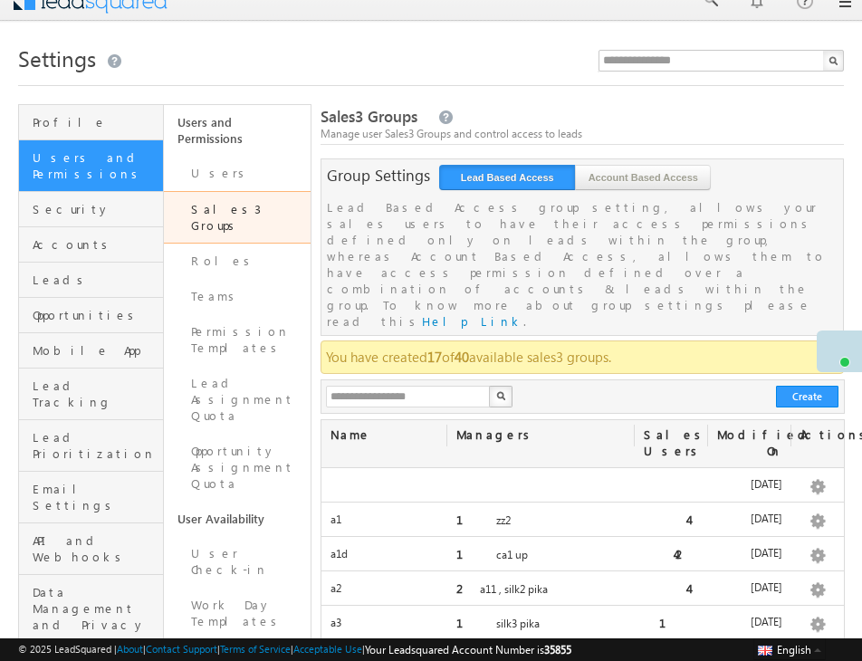
scroll to position [0, 0]
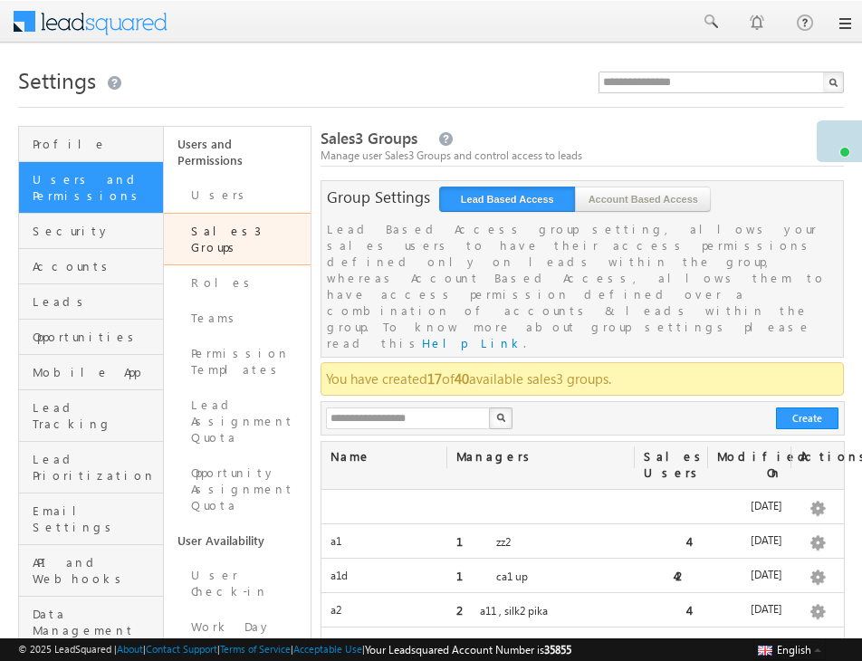
drag, startPoint x: 841, startPoint y: 358, endPoint x: 825, endPoint y: 148, distance: 210.7
click at [825, 148] on div at bounding box center [839, 138] width 45 height 37
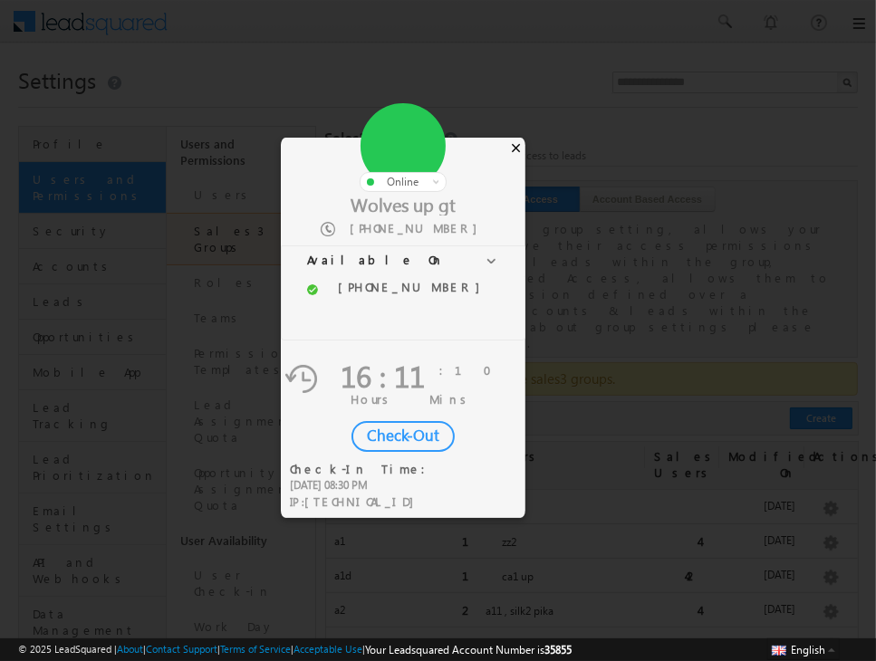
click at [509, 145] on div "×" at bounding box center [515, 148] width 19 height 20
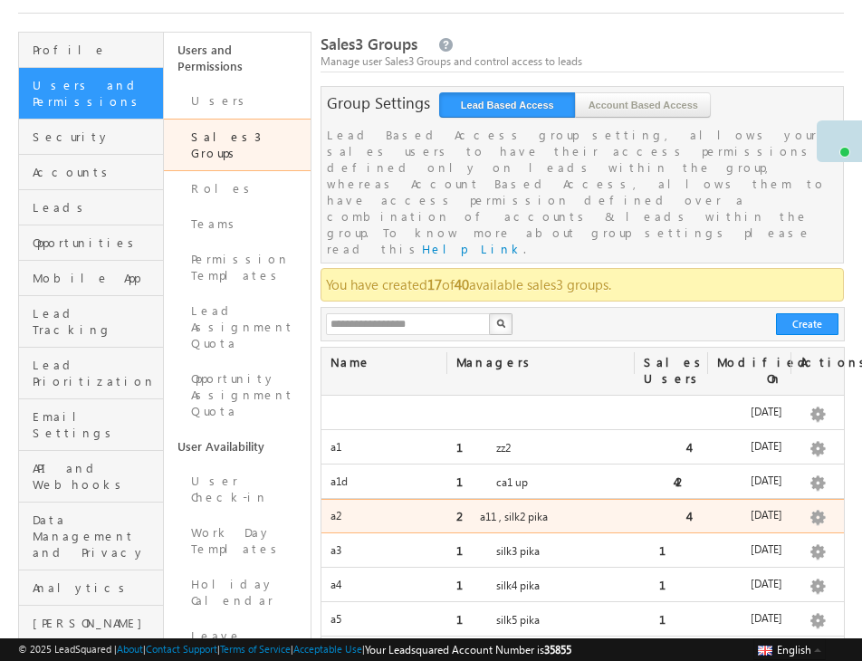
scroll to position [92, 0]
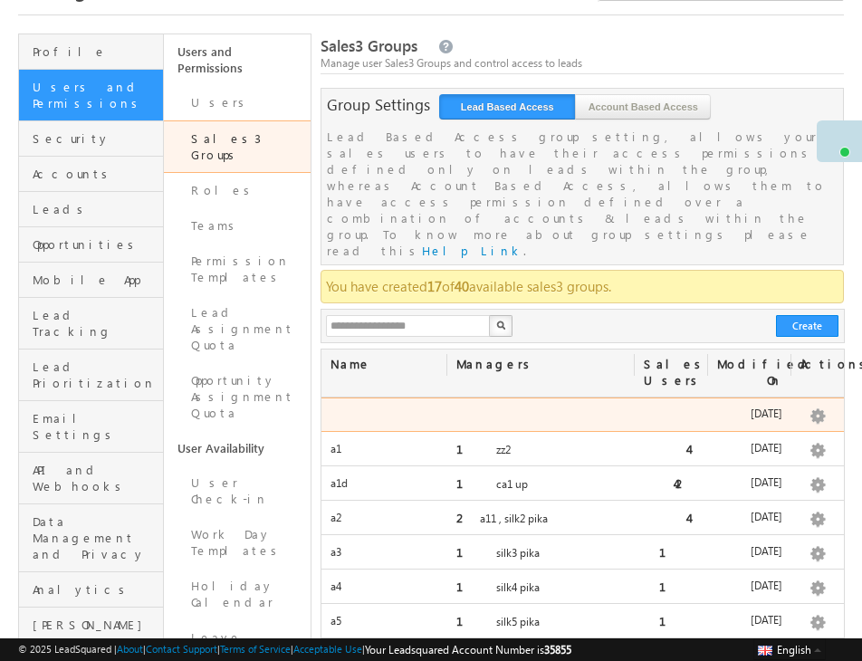
drag, startPoint x: 724, startPoint y: 351, endPoint x: 803, endPoint y: 362, distance: 80.5
click at [803, 398] on div "09/03/2025 Edit Delete Set Permissions" at bounding box center [583, 415] width 523 height 34
click at [713, 406] on div "09/03/2025" at bounding box center [749, 418] width 83 height 25
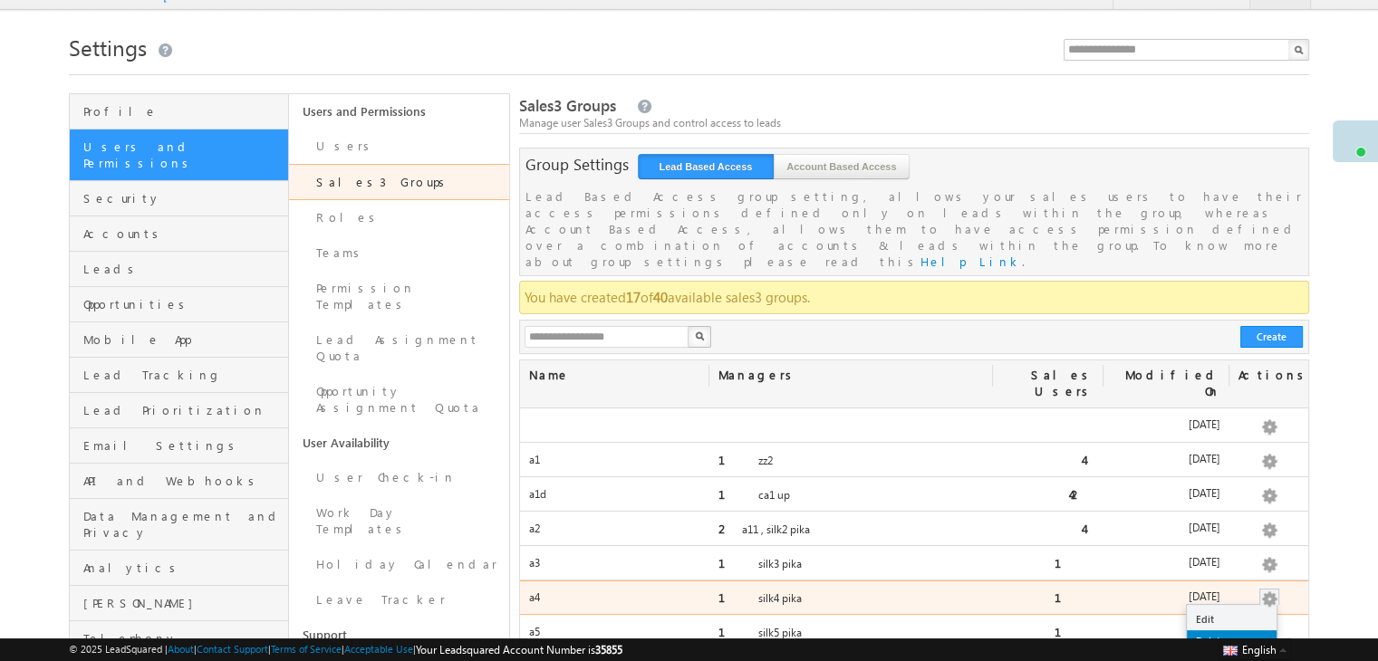
scroll to position [0, 0]
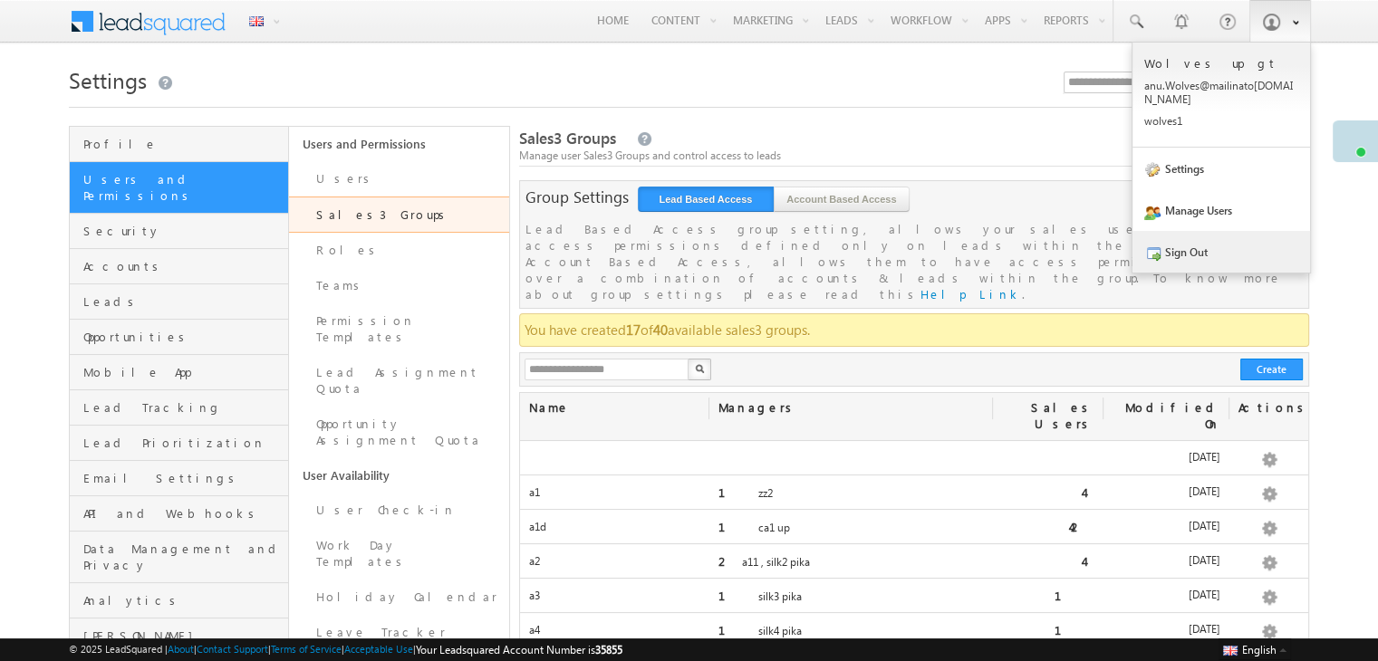
click at [1217, 239] on link "Sign Out" at bounding box center [1221, 252] width 178 height 42
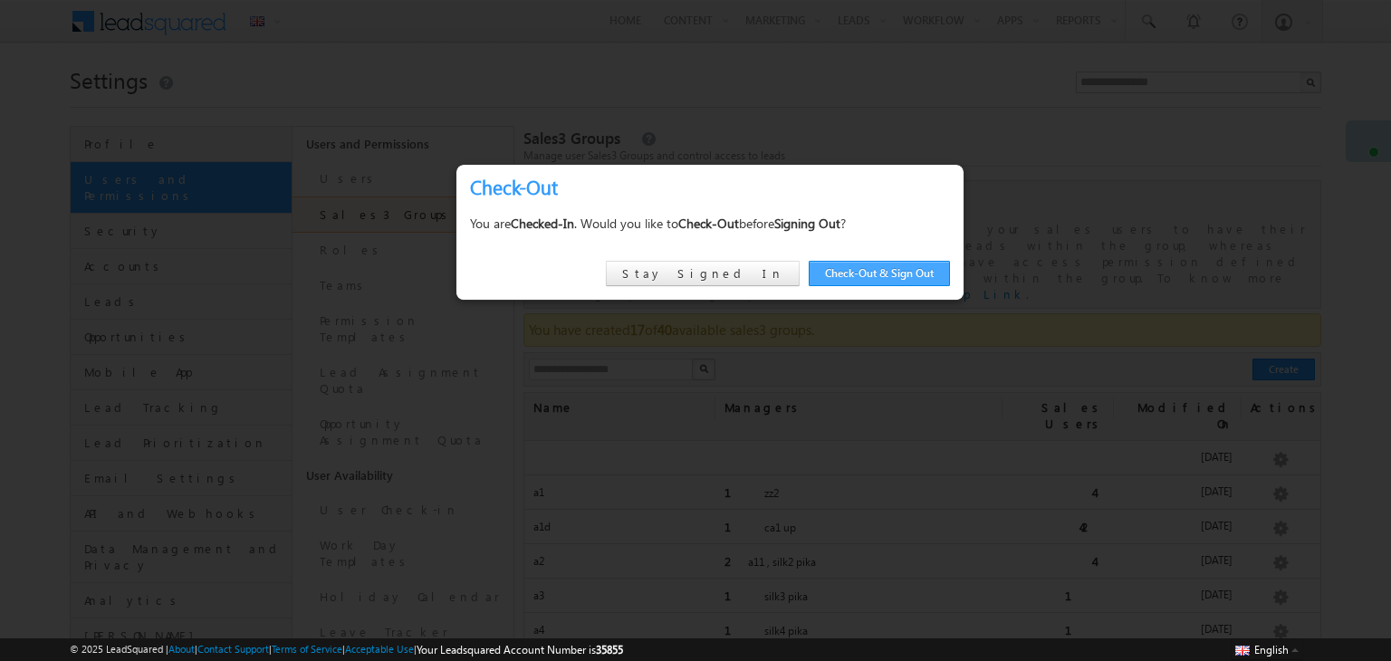
click at [942, 273] on link "Check-Out & Sign Out" at bounding box center [879, 273] width 141 height 25
